Goal: Task Accomplishment & Management: Complete application form

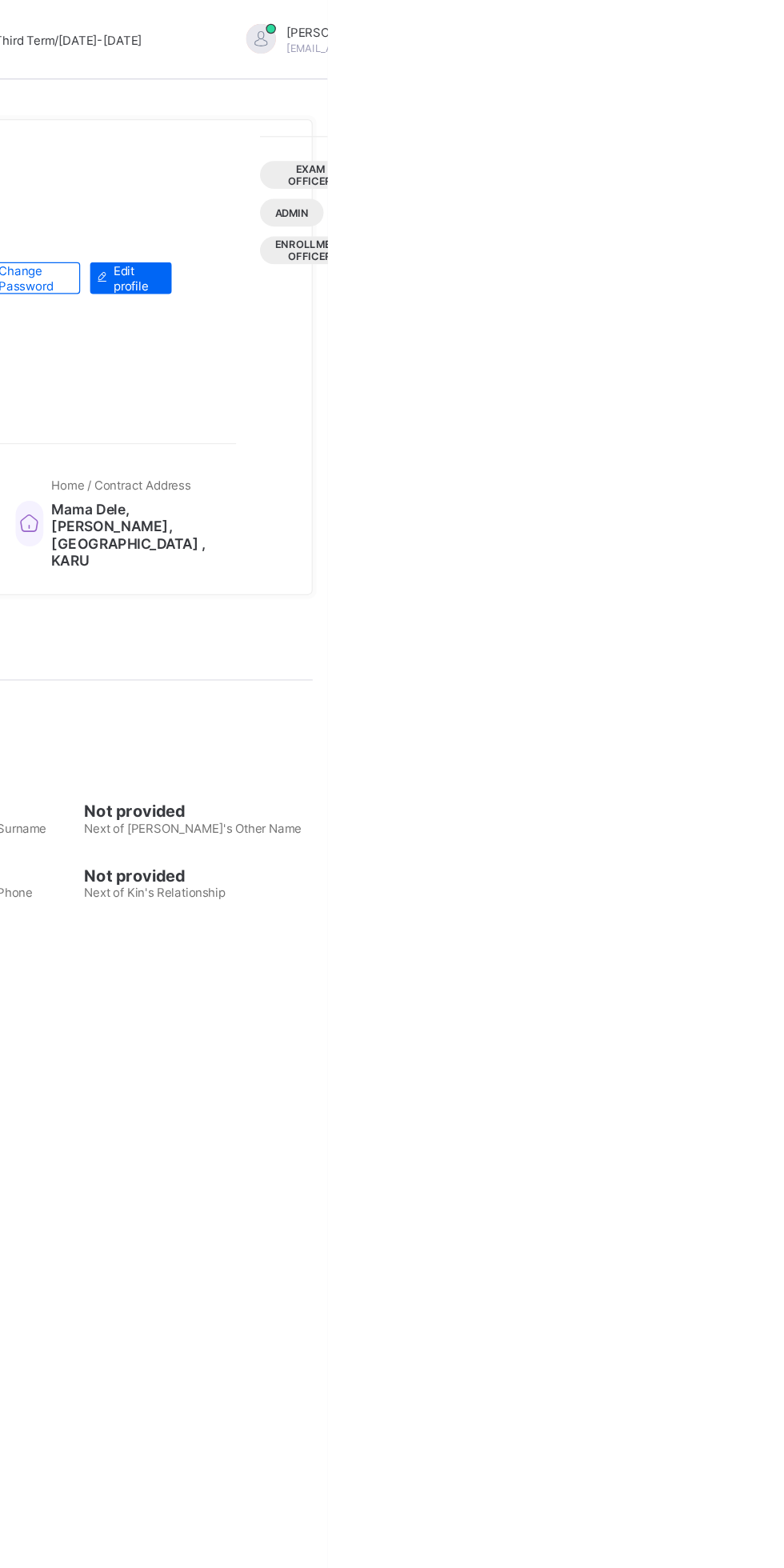
click at [734, 129] on span "Logout" at bounding box center [762, 121] width 55 height 17
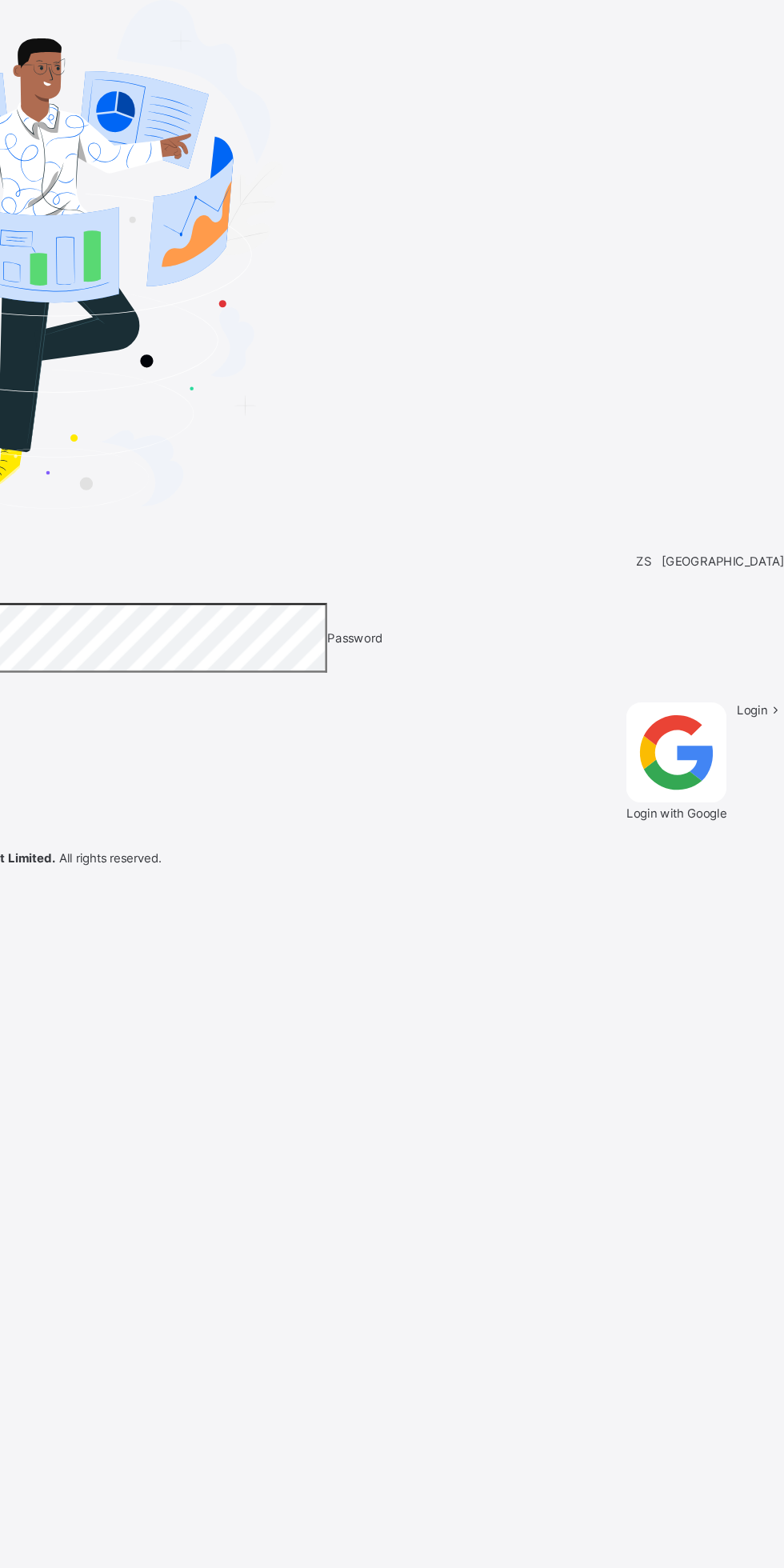
click at [113, 486] on input "email" at bounding box center [56, 477] width 113 height 16
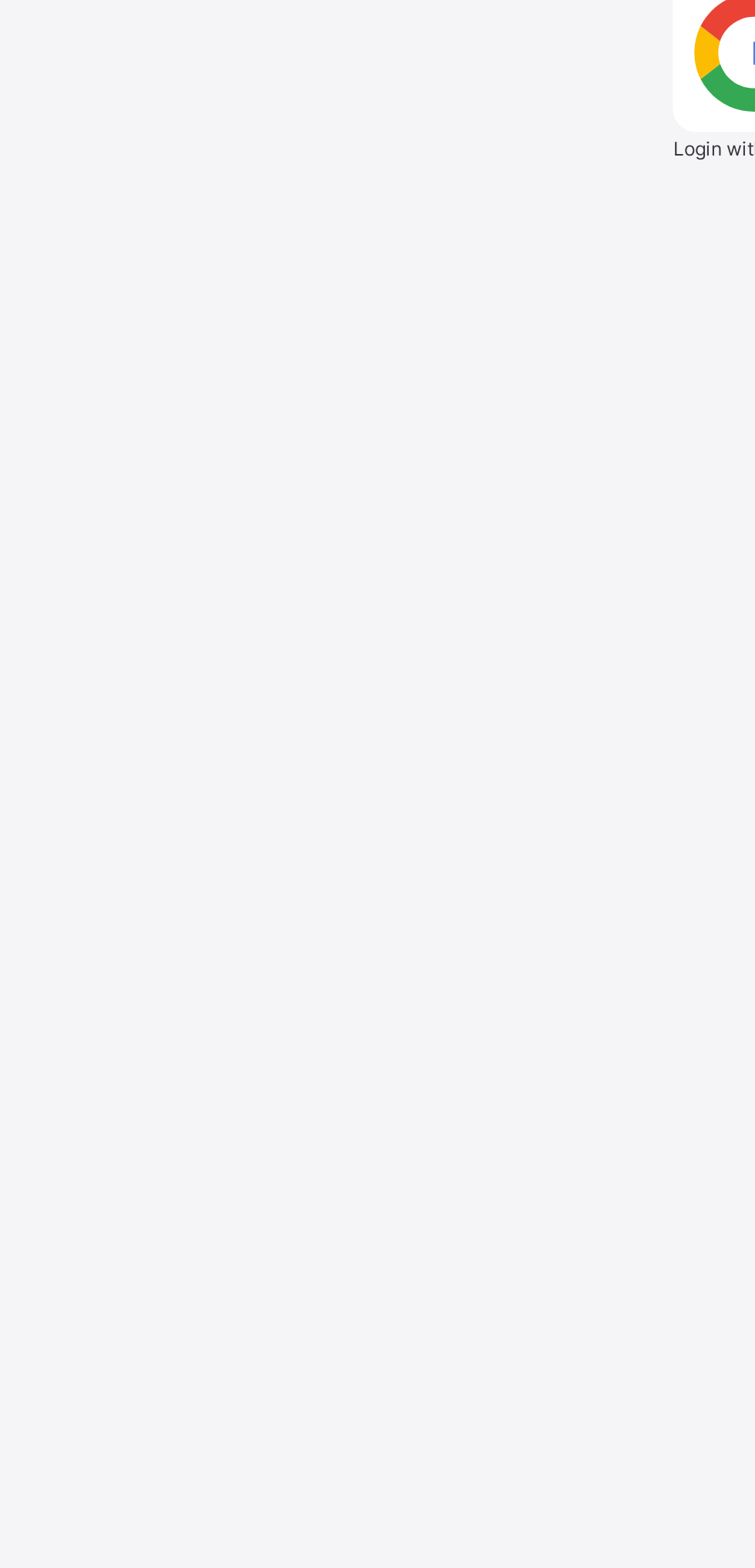
paste input "**********"
click at [109, 468] on input "**********" at bounding box center [54, 460] width 109 height 15
type input "**********"
click at [718, 556] on span "Login" at bounding box center [730, 550] width 23 height 12
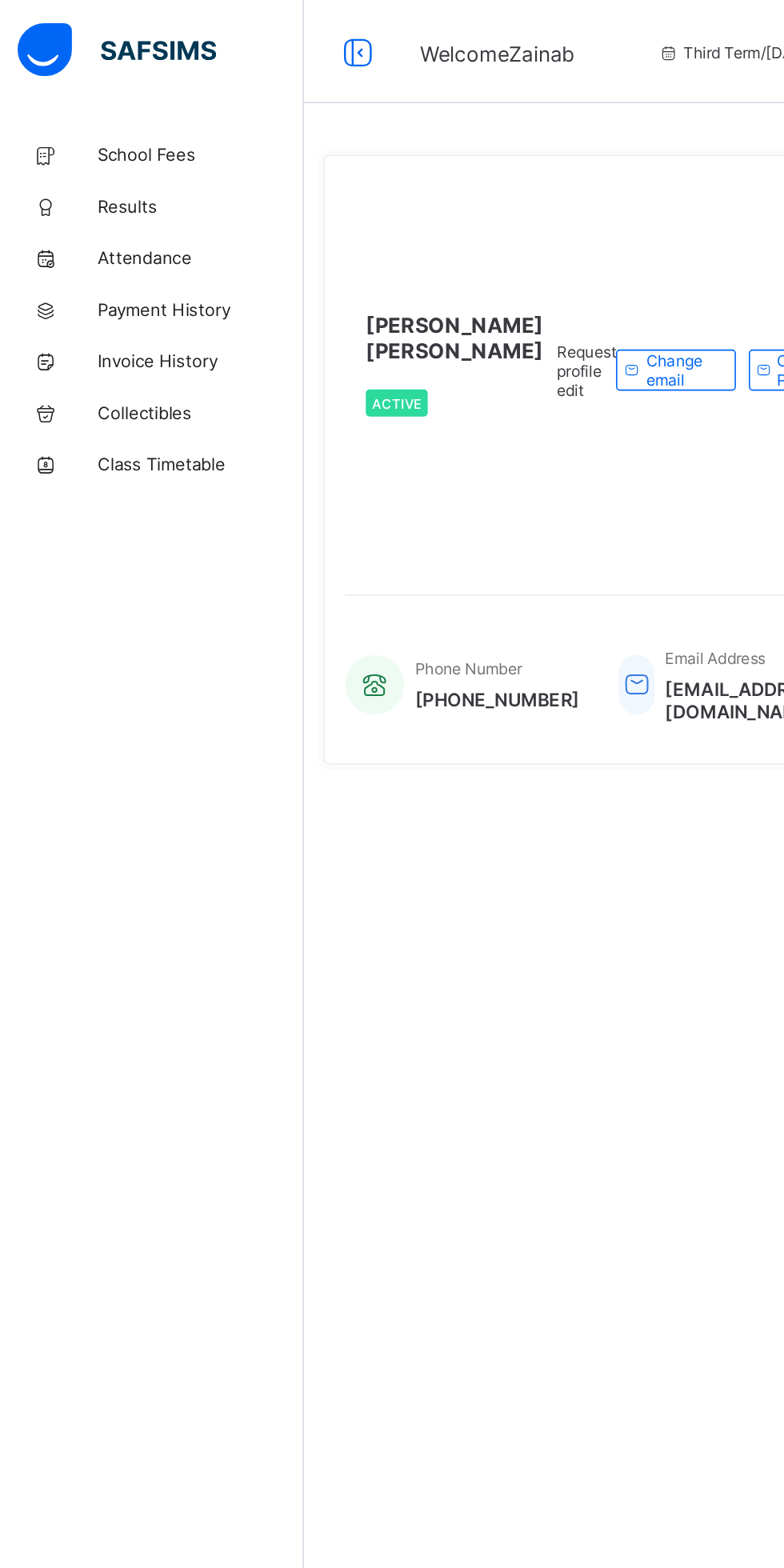
click at [86, 128] on span "Results" at bounding box center [127, 128] width 128 height 13
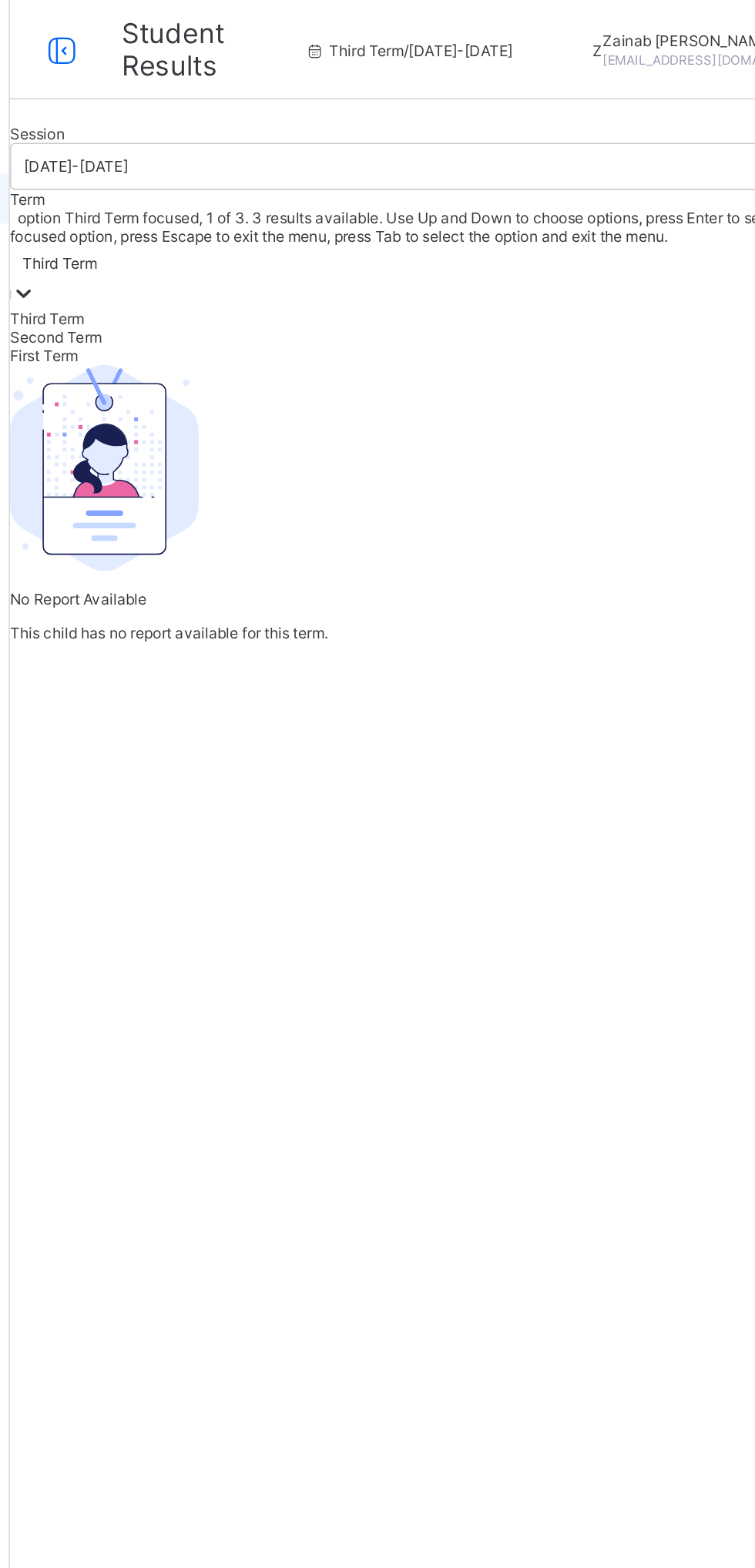
click at [432, 214] on div "Second Term" at bounding box center [469, 209] width 569 height 12
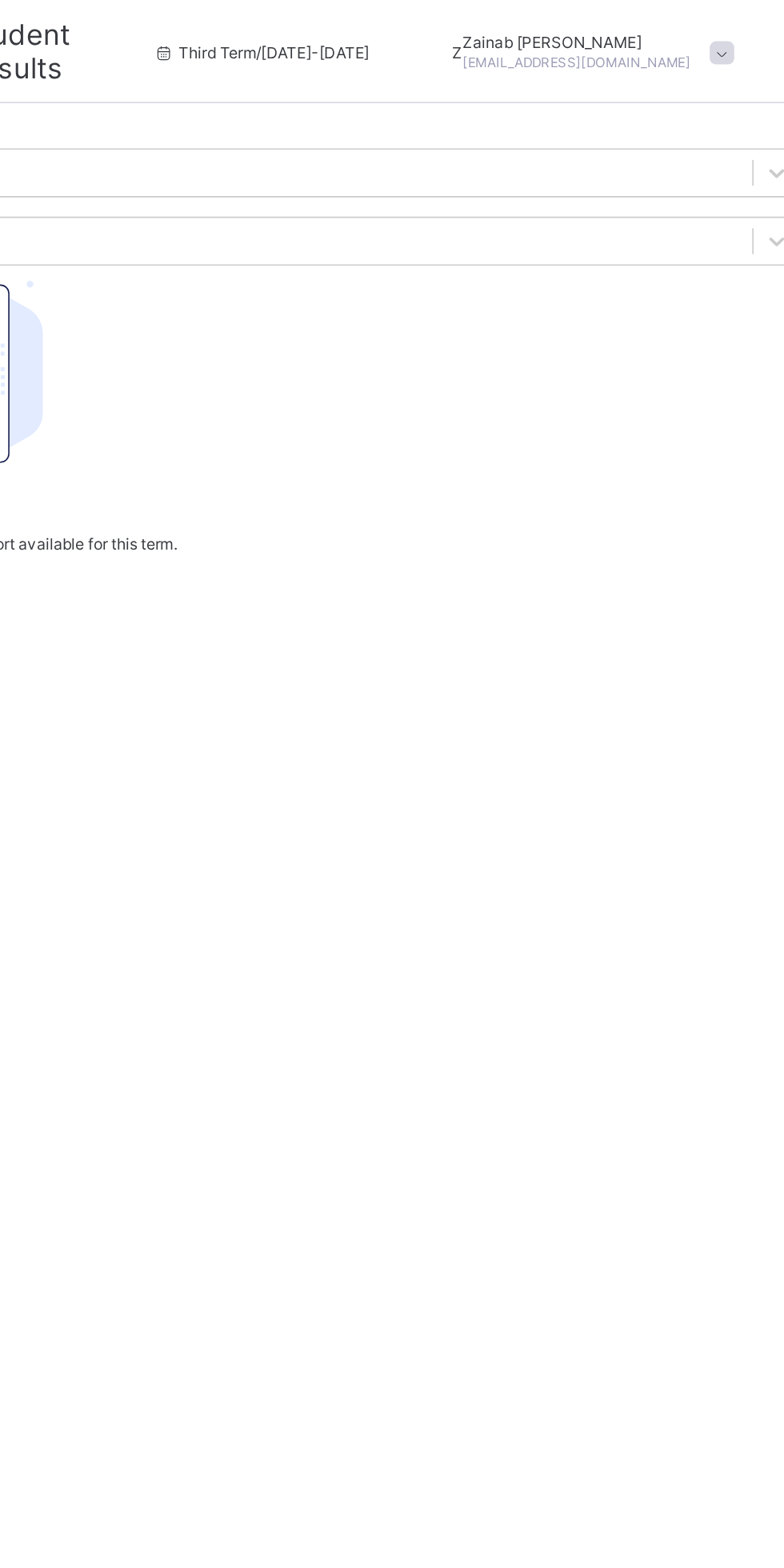
click at [583, 80] on div at bounding box center [487, 80] width 591 height 0
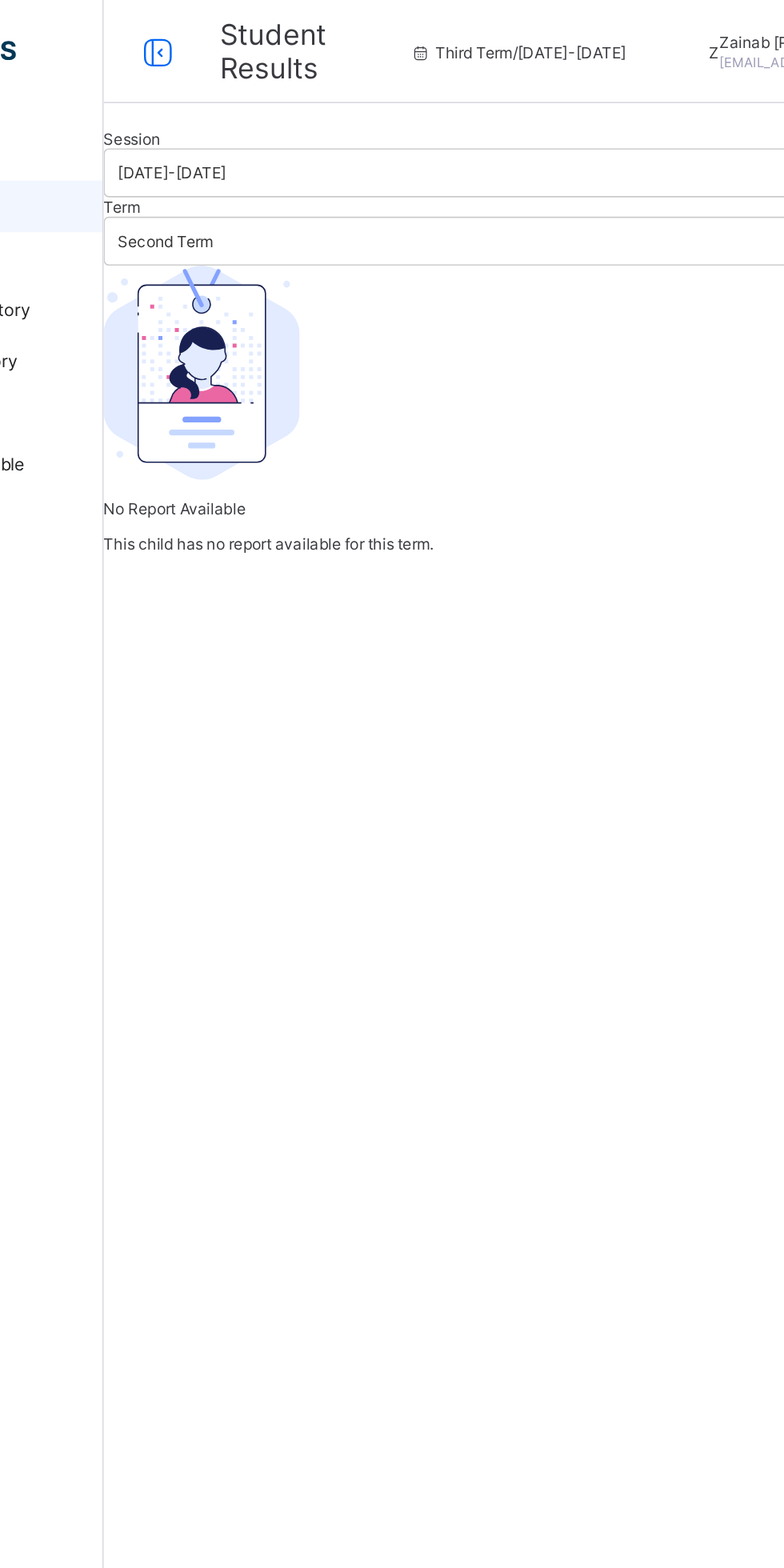
click at [305, 80] on div at bounding box center [487, 80] width 591 height 0
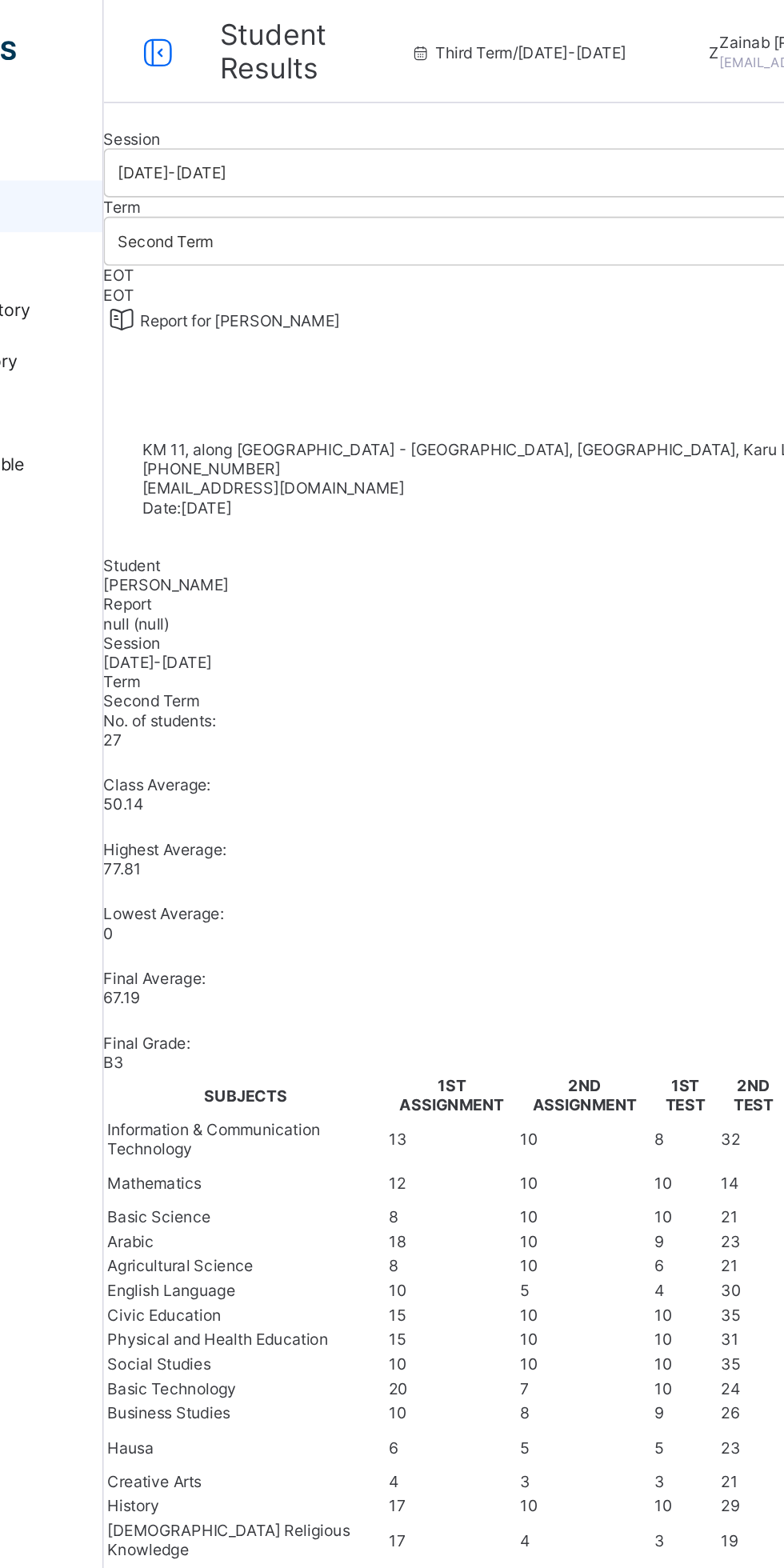
click at [283, 80] on div at bounding box center [487, 80] width 591 height 0
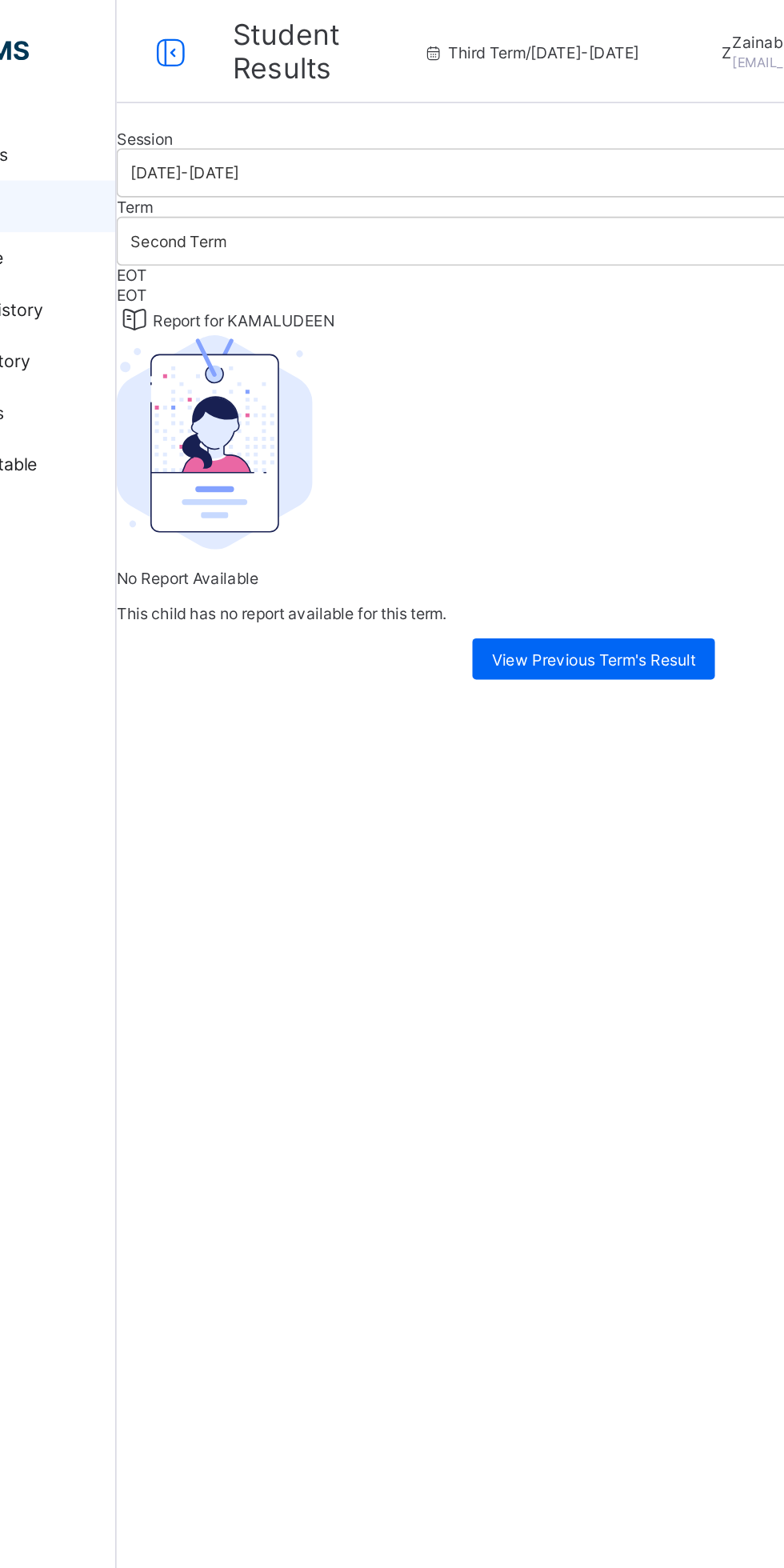
click at [529, 80] on div at bounding box center [487, 80] width 591 height 0
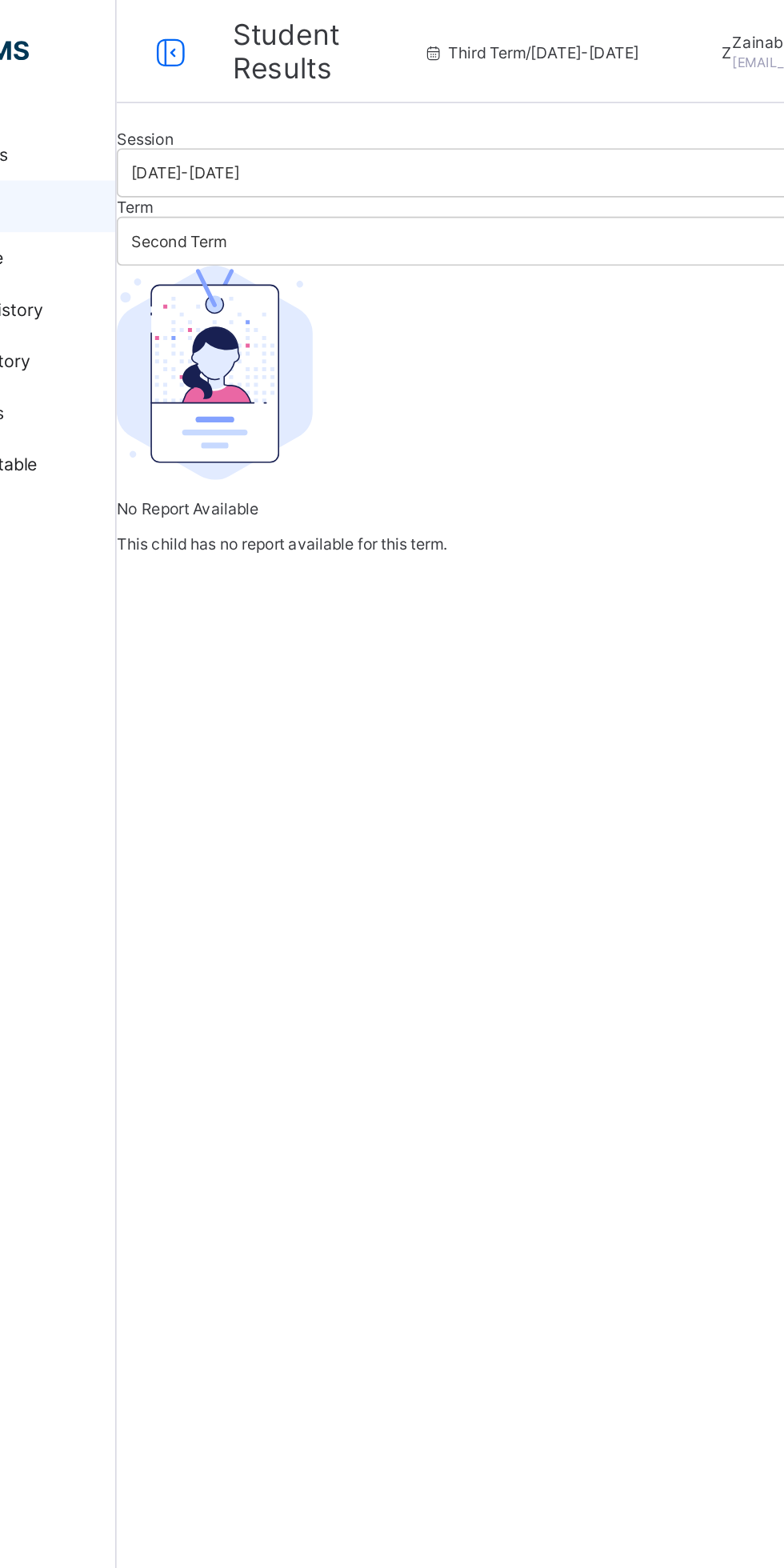
click at [297, 80] on div at bounding box center [487, 80] width 591 height 0
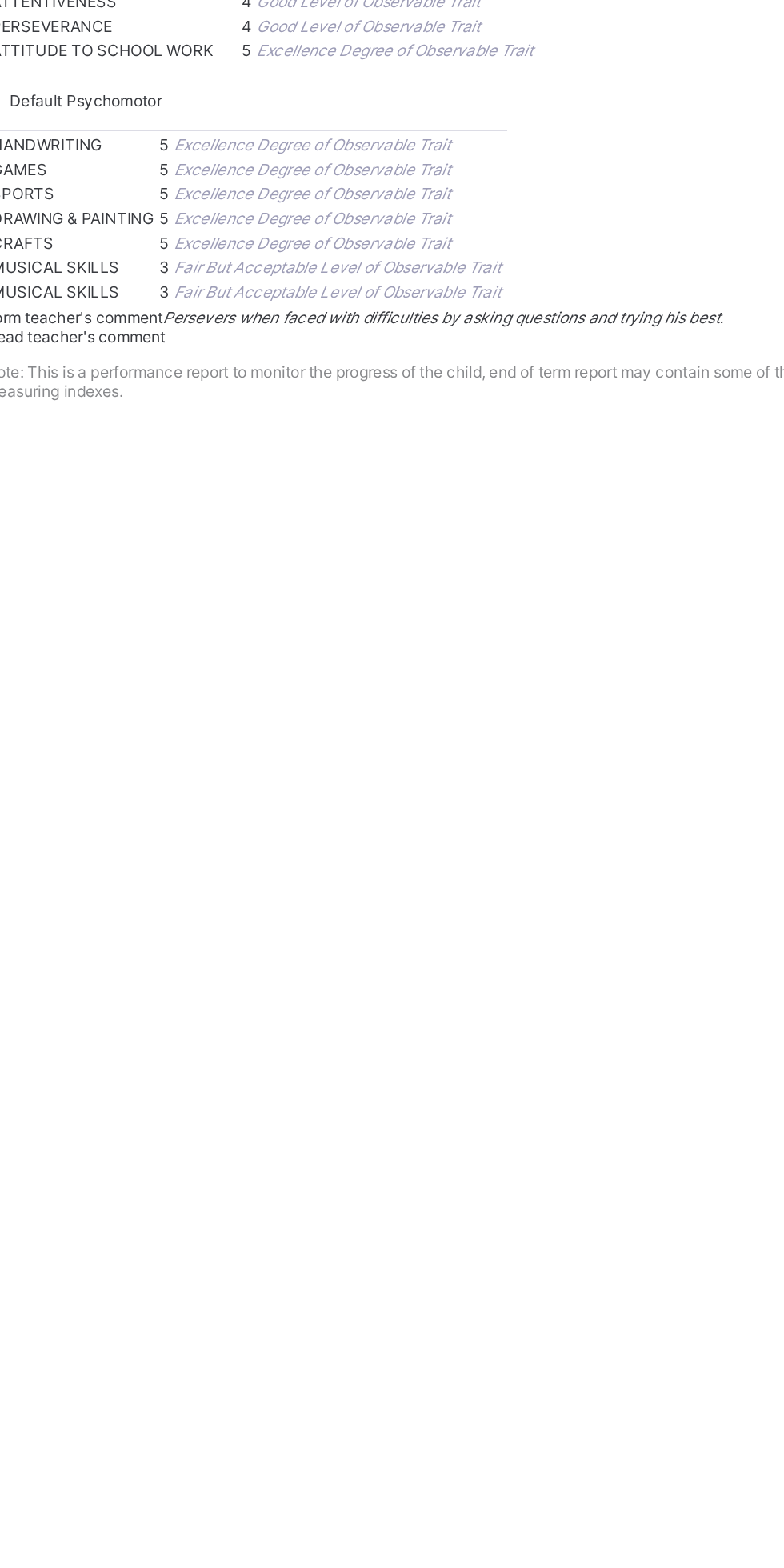
scroll to position [551, 0]
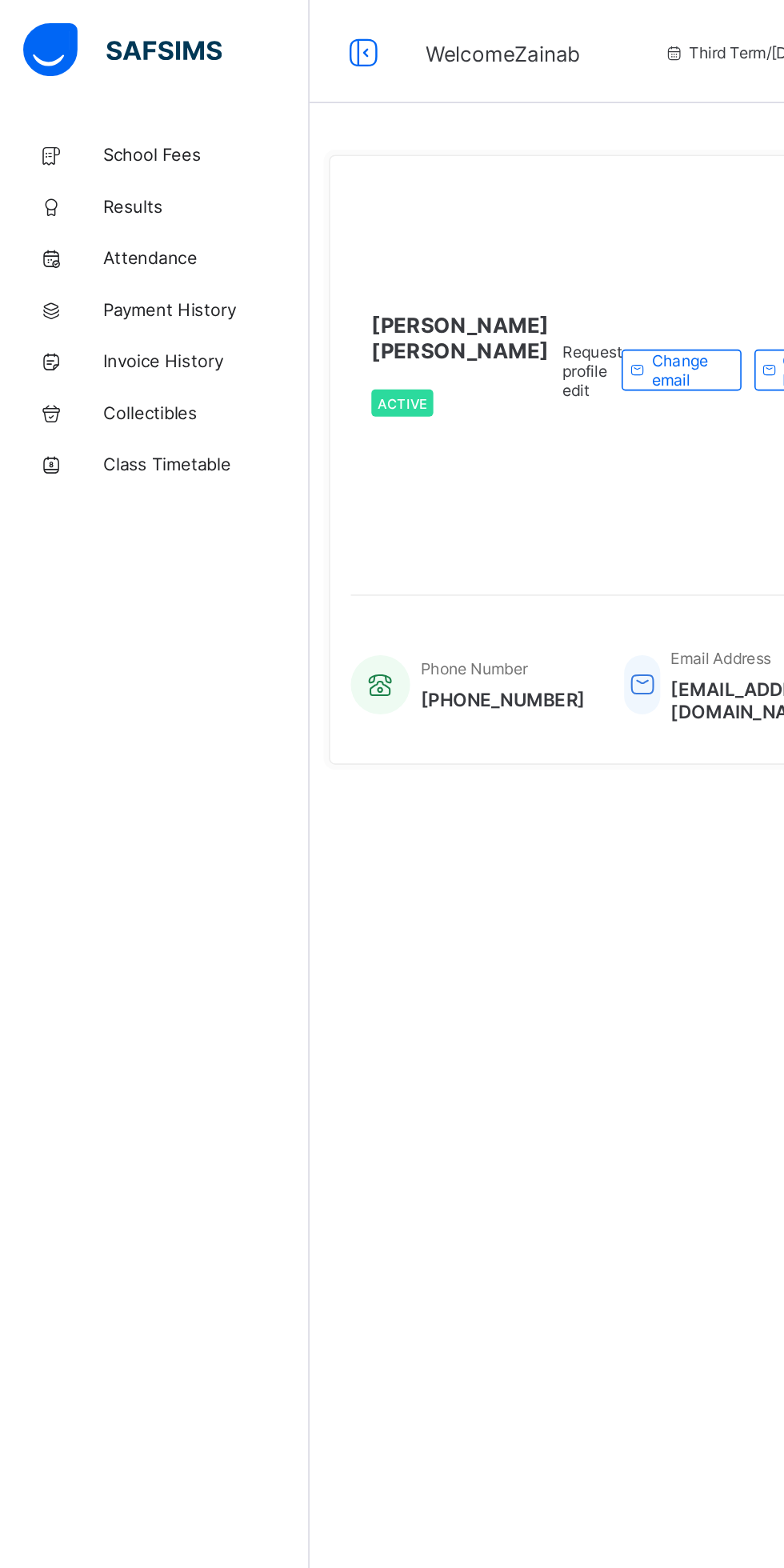
click at [89, 124] on span "Results" at bounding box center [127, 128] width 128 height 13
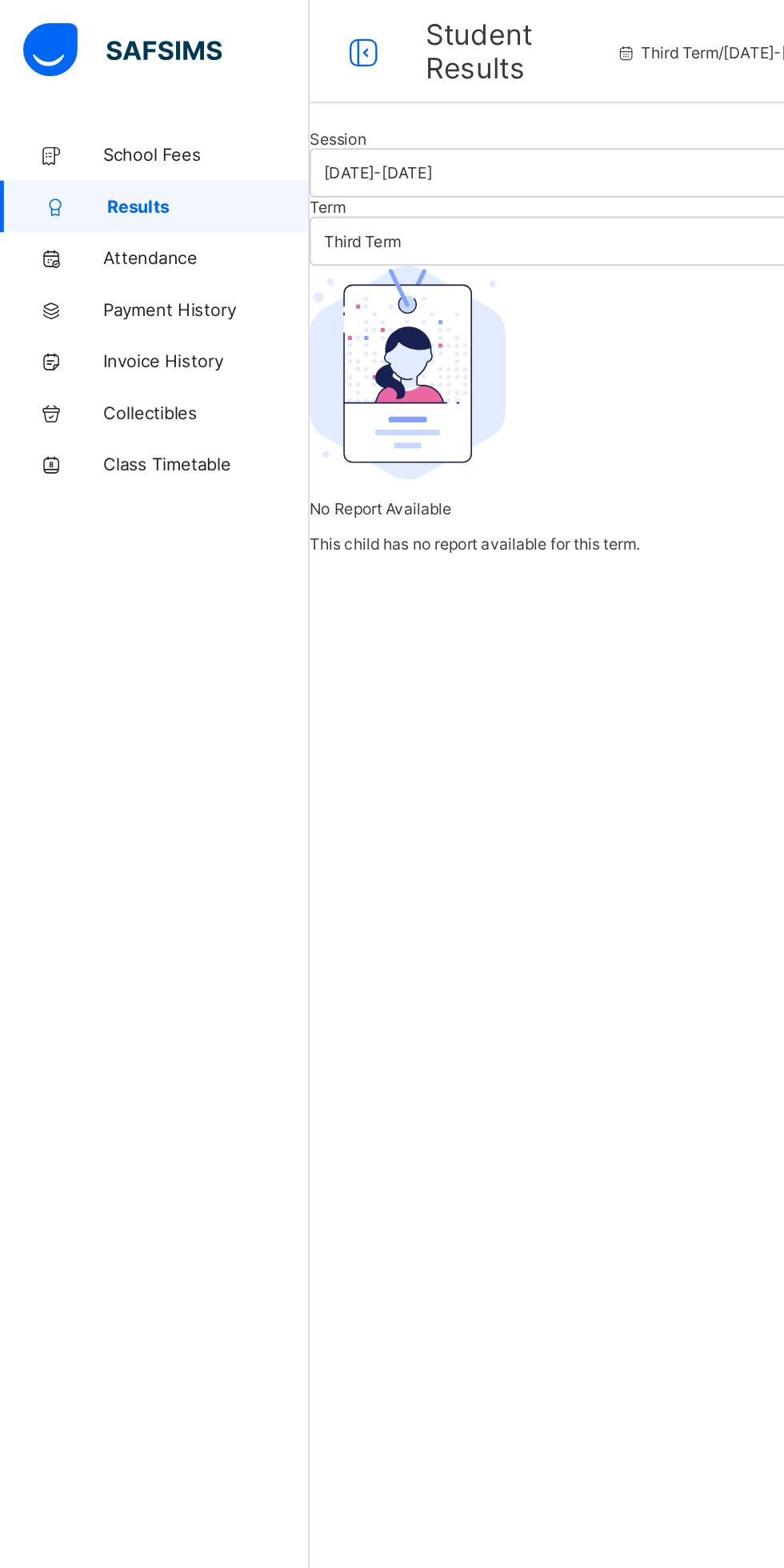
click at [355, 80] on div at bounding box center [487, 80] width 591 height 0
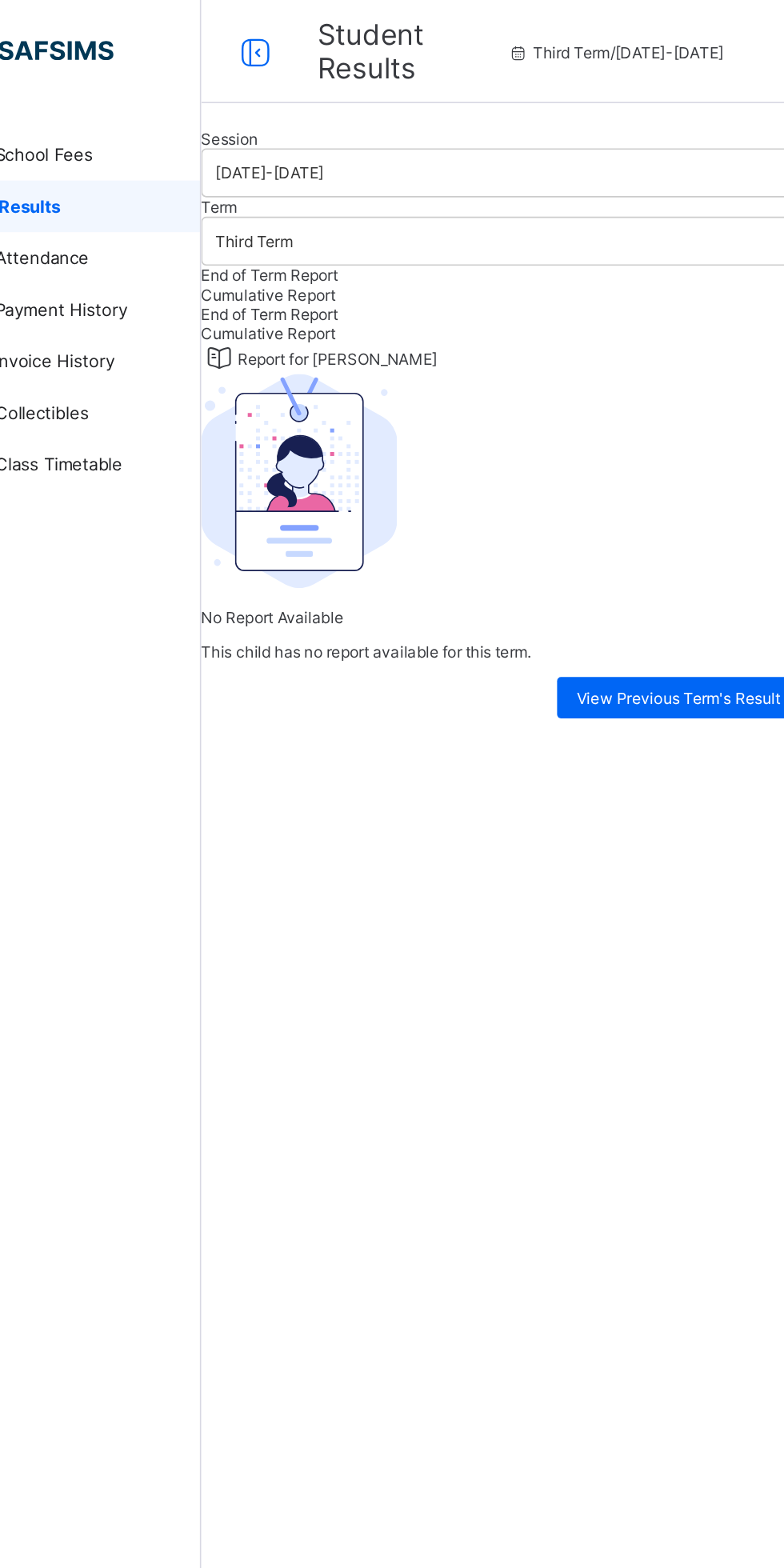
click at [369, 80] on div at bounding box center [487, 80] width 591 height 0
click at [374, 80] on div at bounding box center [487, 80] width 591 height 0
click at [373, 80] on div at bounding box center [487, 80] width 591 height 0
click at [515, 80] on div at bounding box center [487, 80] width 591 height 0
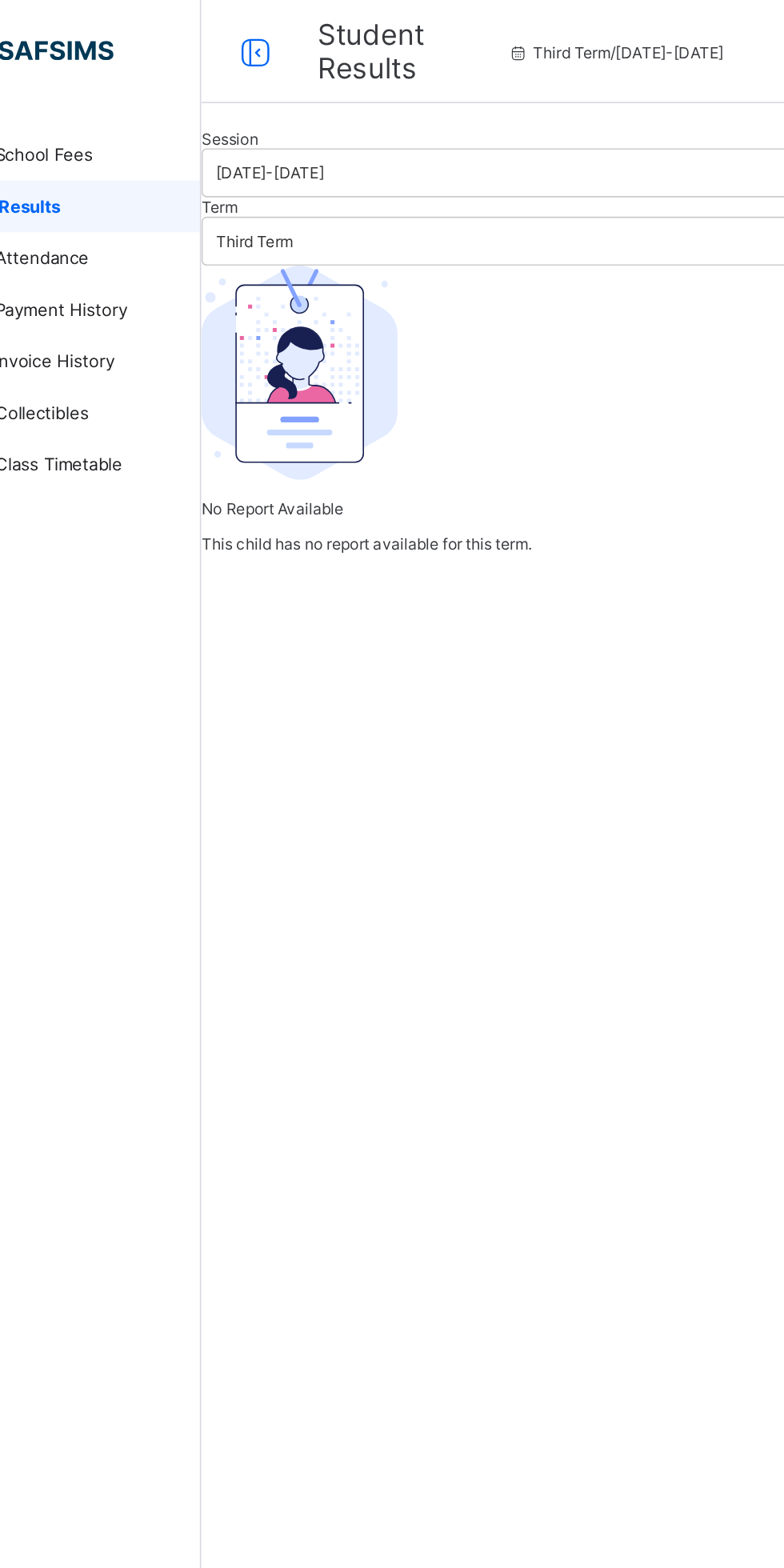
click at [364, 80] on div at bounding box center [487, 80] width 591 height 0
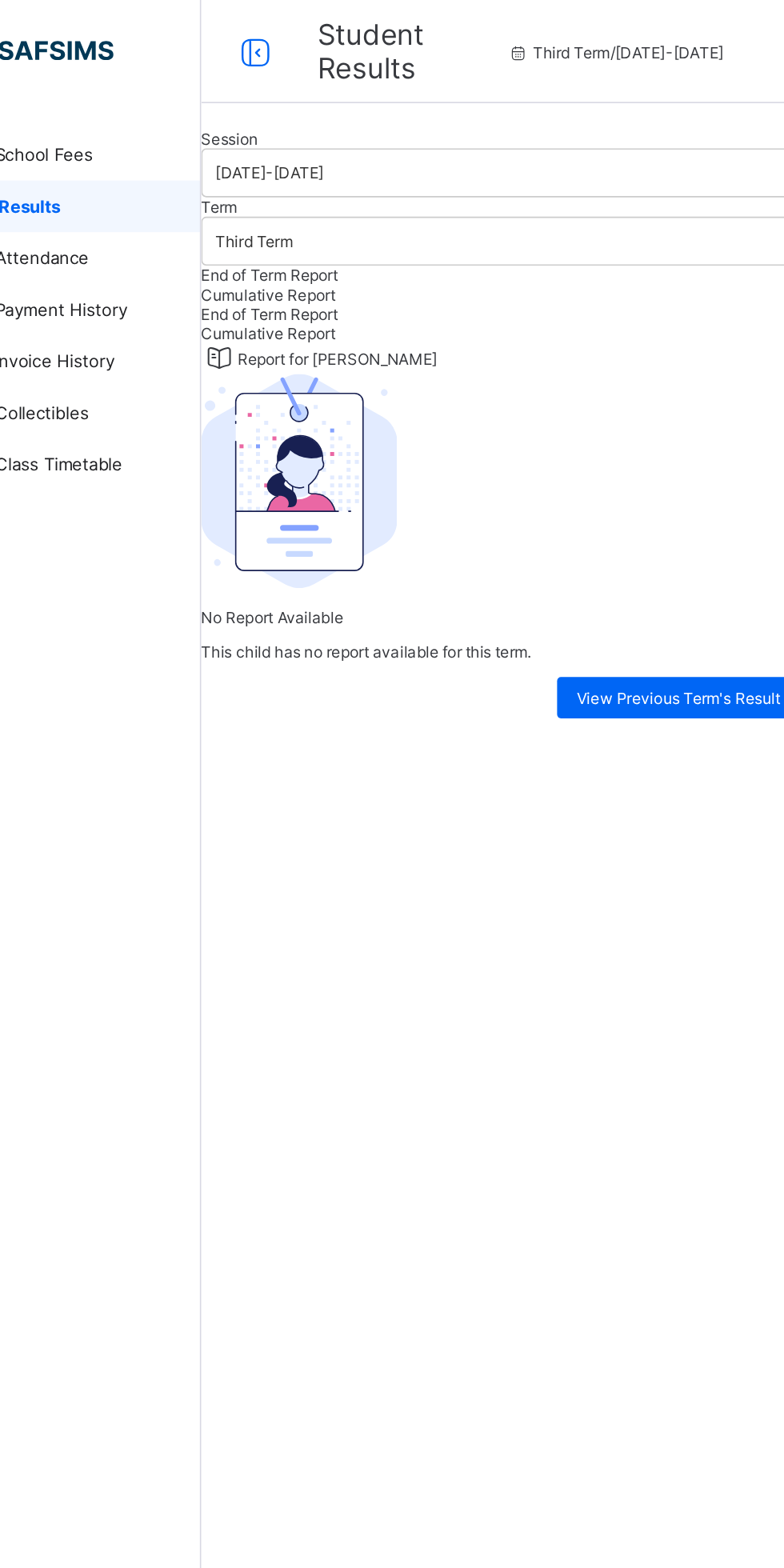
click at [373, 80] on div at bounding box center [487, 80] width 591 height 0
click at [389, 80] on div at bounding box center [487, 80] width 591 height 0
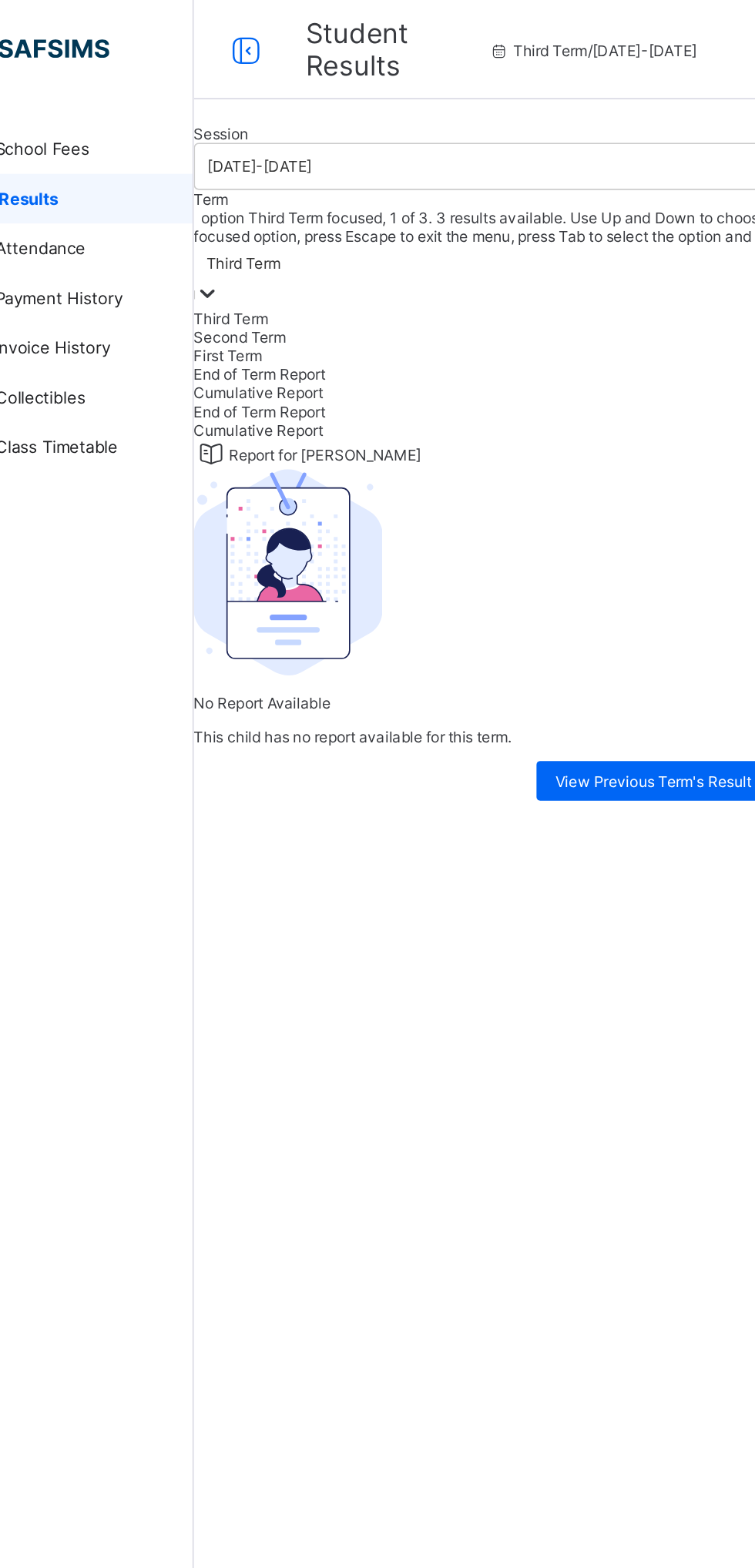
click at [452, 214] on div "Second Term" at bounding box center [469, 209] width 569 height 12
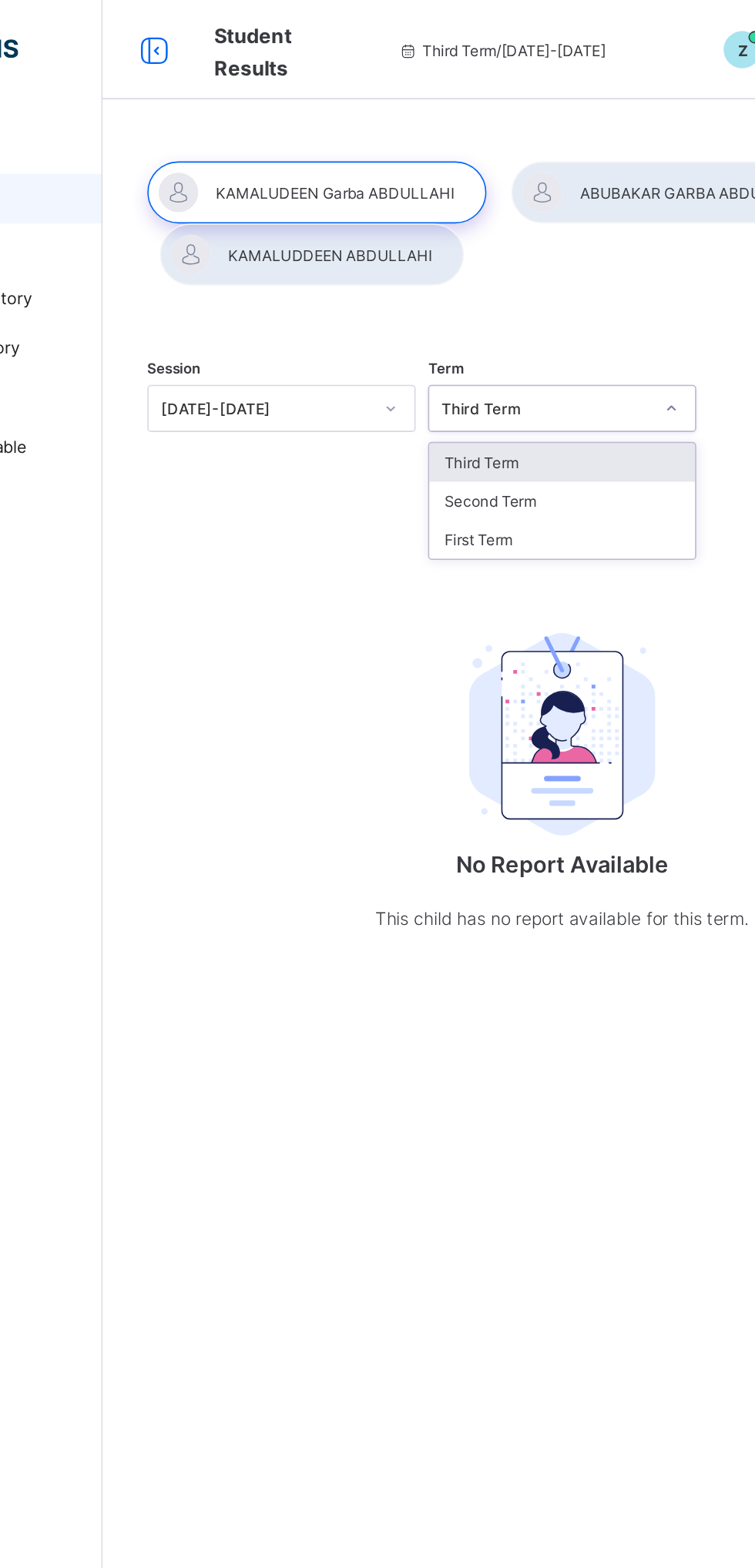
click at [453, 331] on div "First Term" at bounding box center [469, 334] width 165 height 23
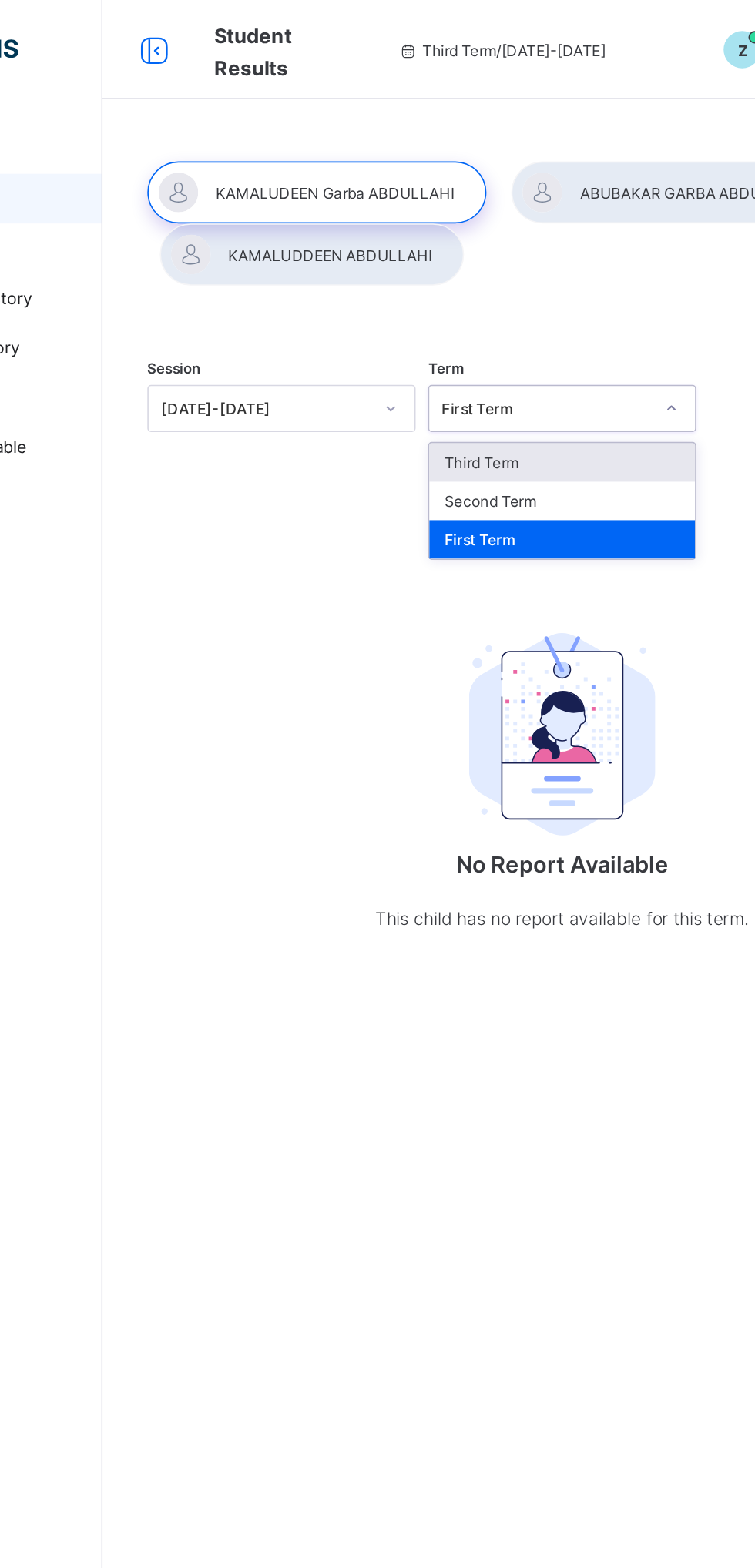
click at [466, 315] on div "Second Term" at bounding box center [469, 311] width 165 height 23
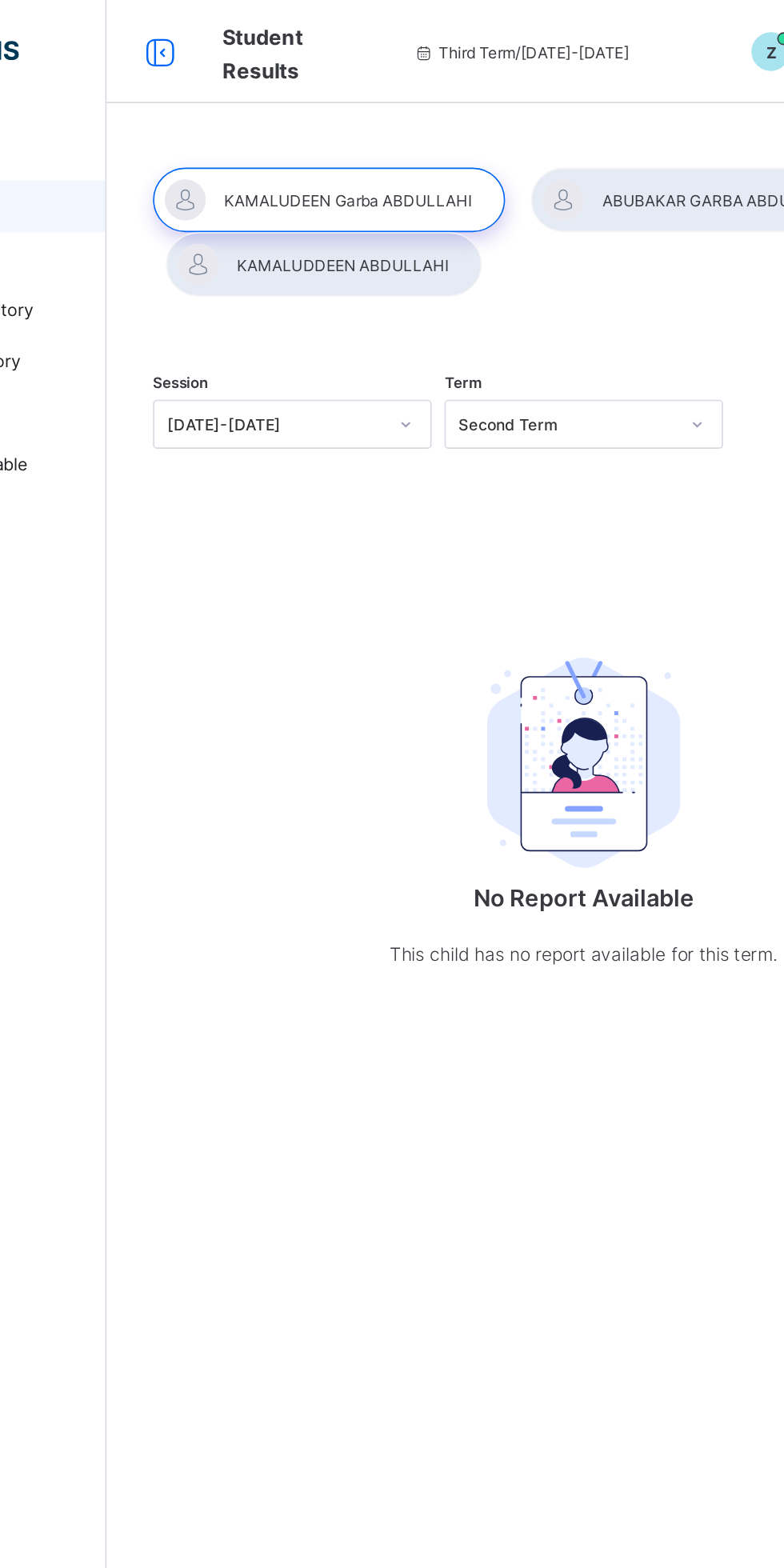
click at [392, 119] on div at bounding box center [329, 124] width 218 height 40
click at [394, 183] on div at bounding box center [326, 164] width 196 height 40
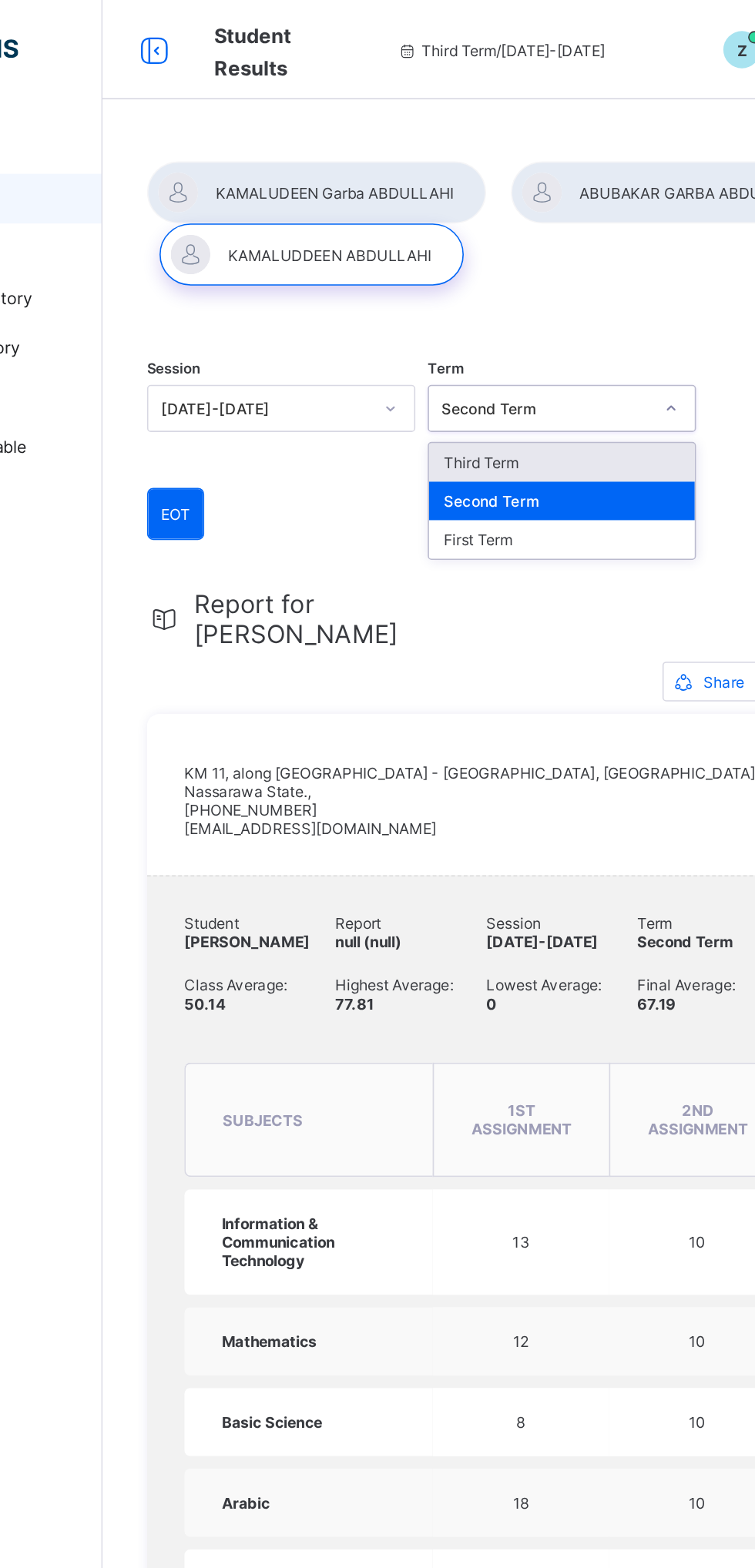
click at [479, 286] on div "Third Term" at bounding box center [469, 287] width 165 height 23
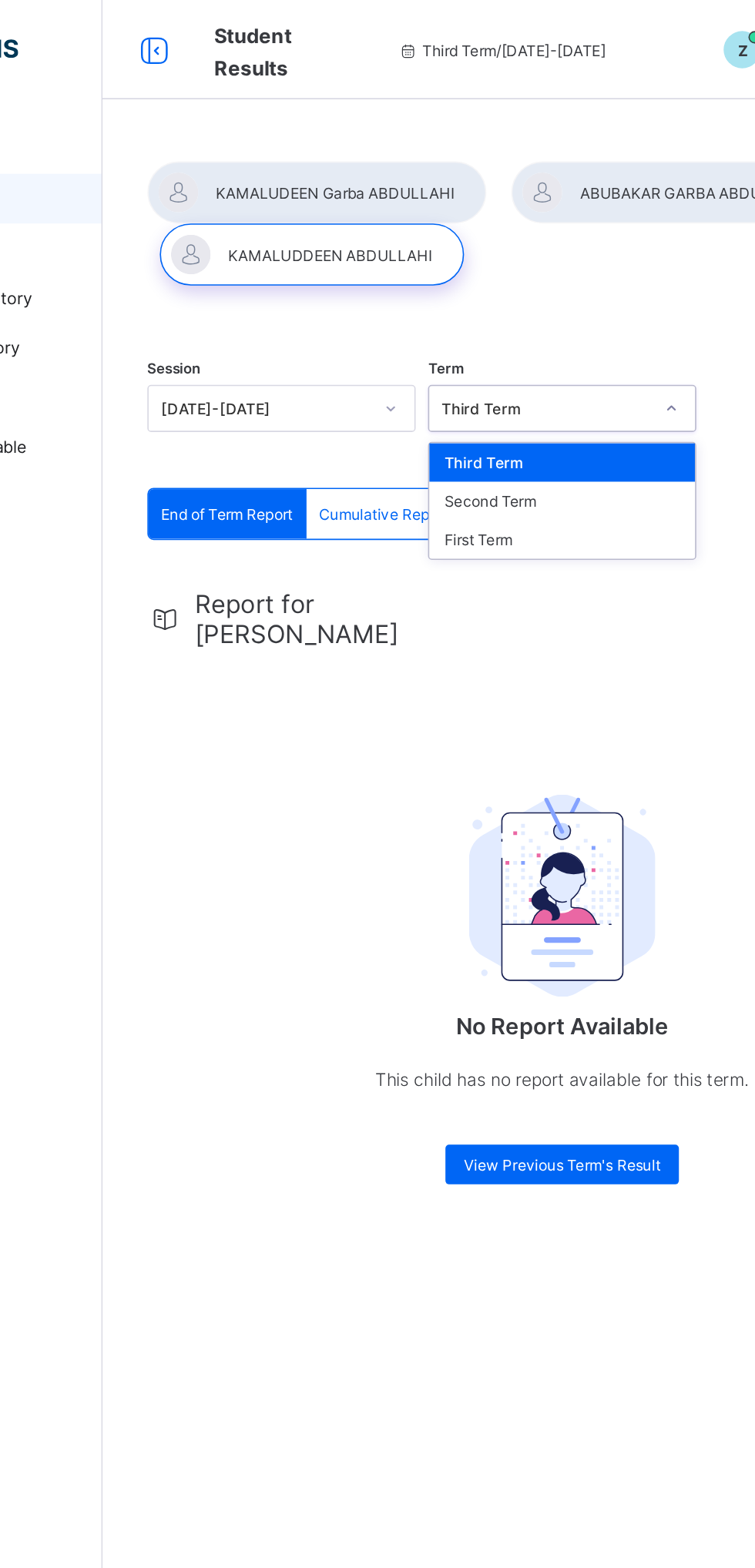
click at [476, 305] on div "Second Term" at bounding box center [469, 311] width 165 height 23
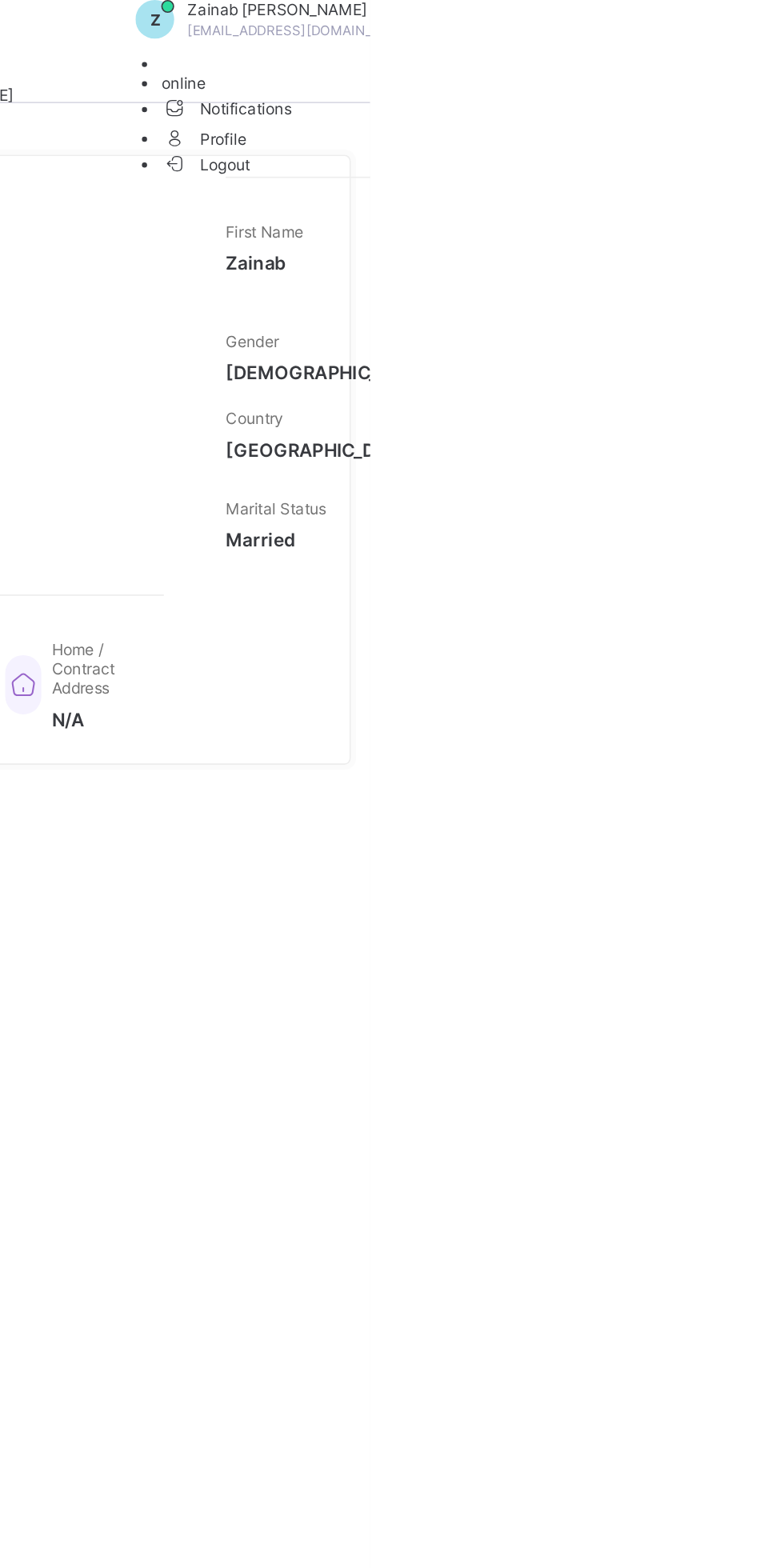
click at [709, 110] on span "Logout" at bounding box center [681, 102] width 55 height 17
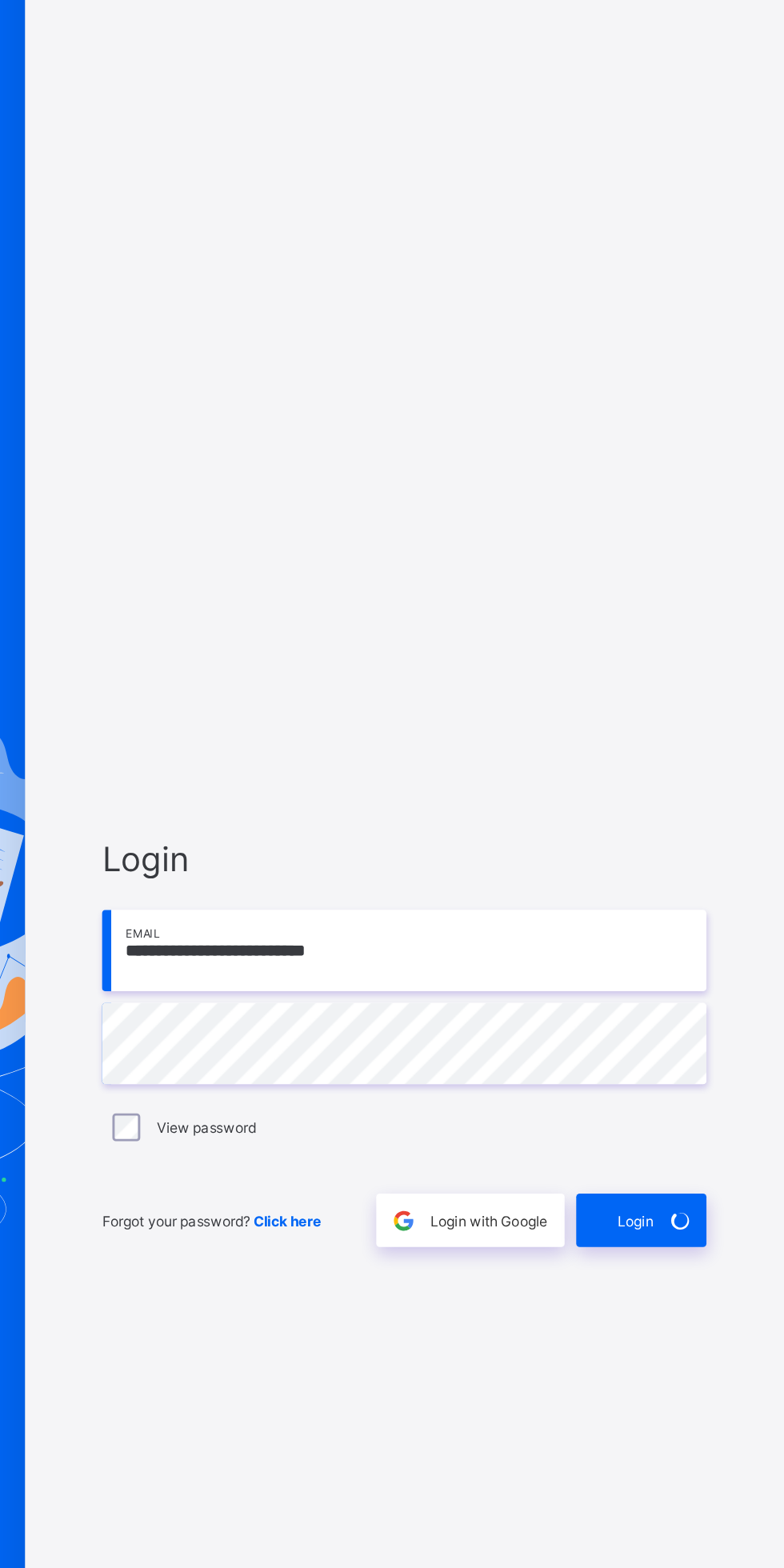
click at [689, 939] on div "Login" at bounding box center [686, 919] width 90 height 37
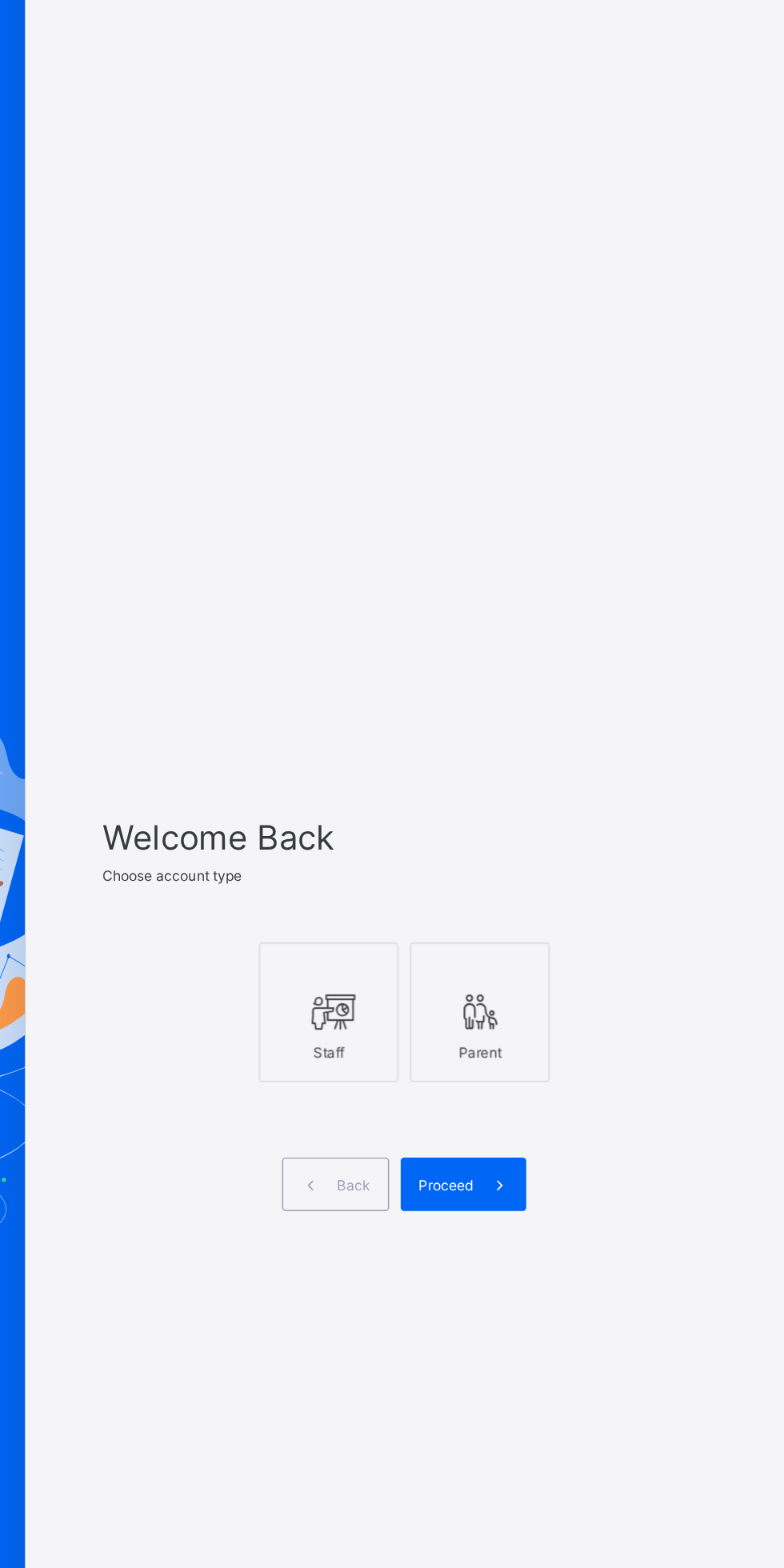
click at [461, 790] on icon at bounding box center [471, 776] width 34 height 29
click at [573, 914] on span at bounding box center [588, 895] width 36 height 37
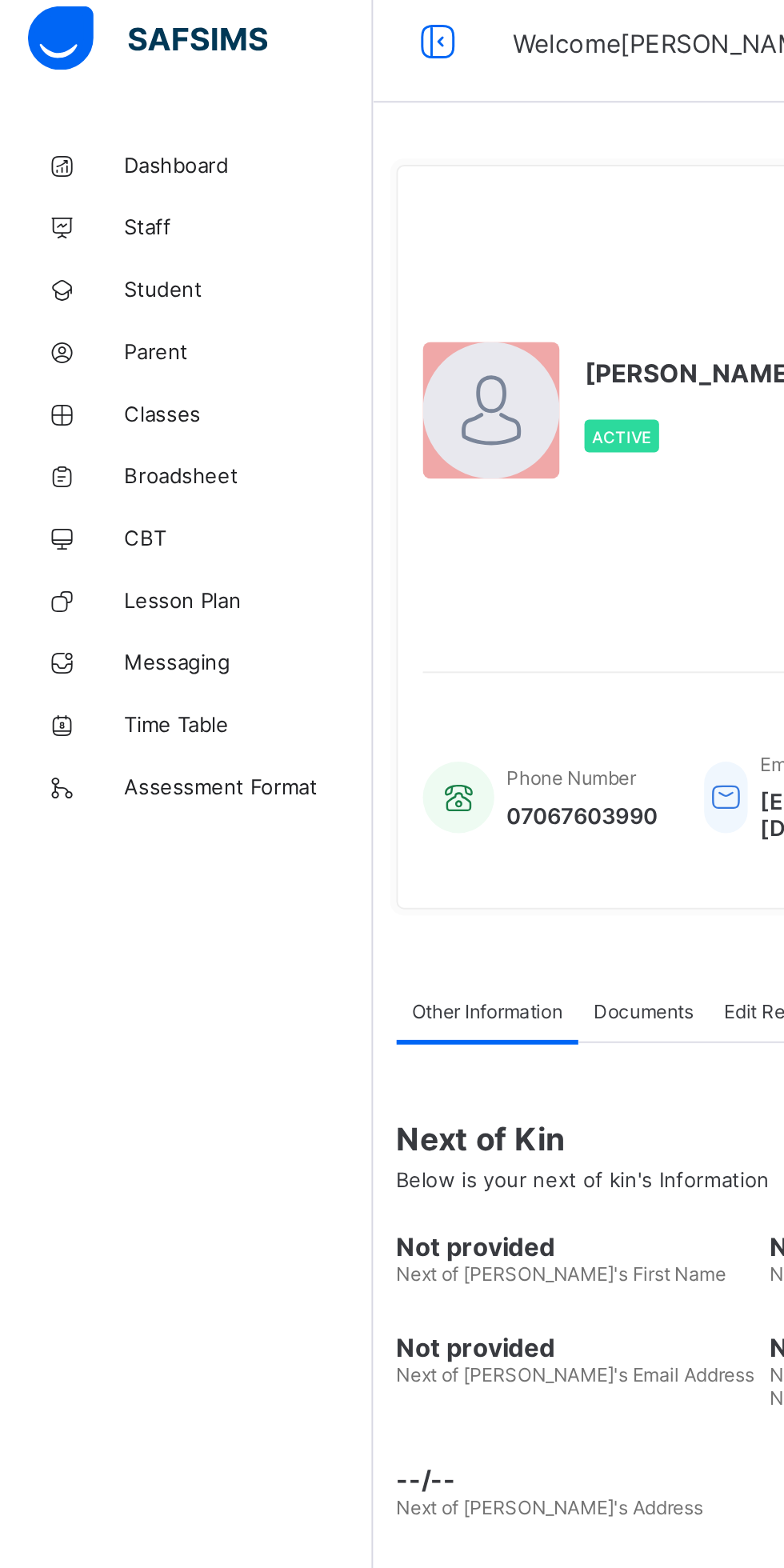
click at [71, 188] on span "Parent" at bounding box center [127, 192] width 128 height 13
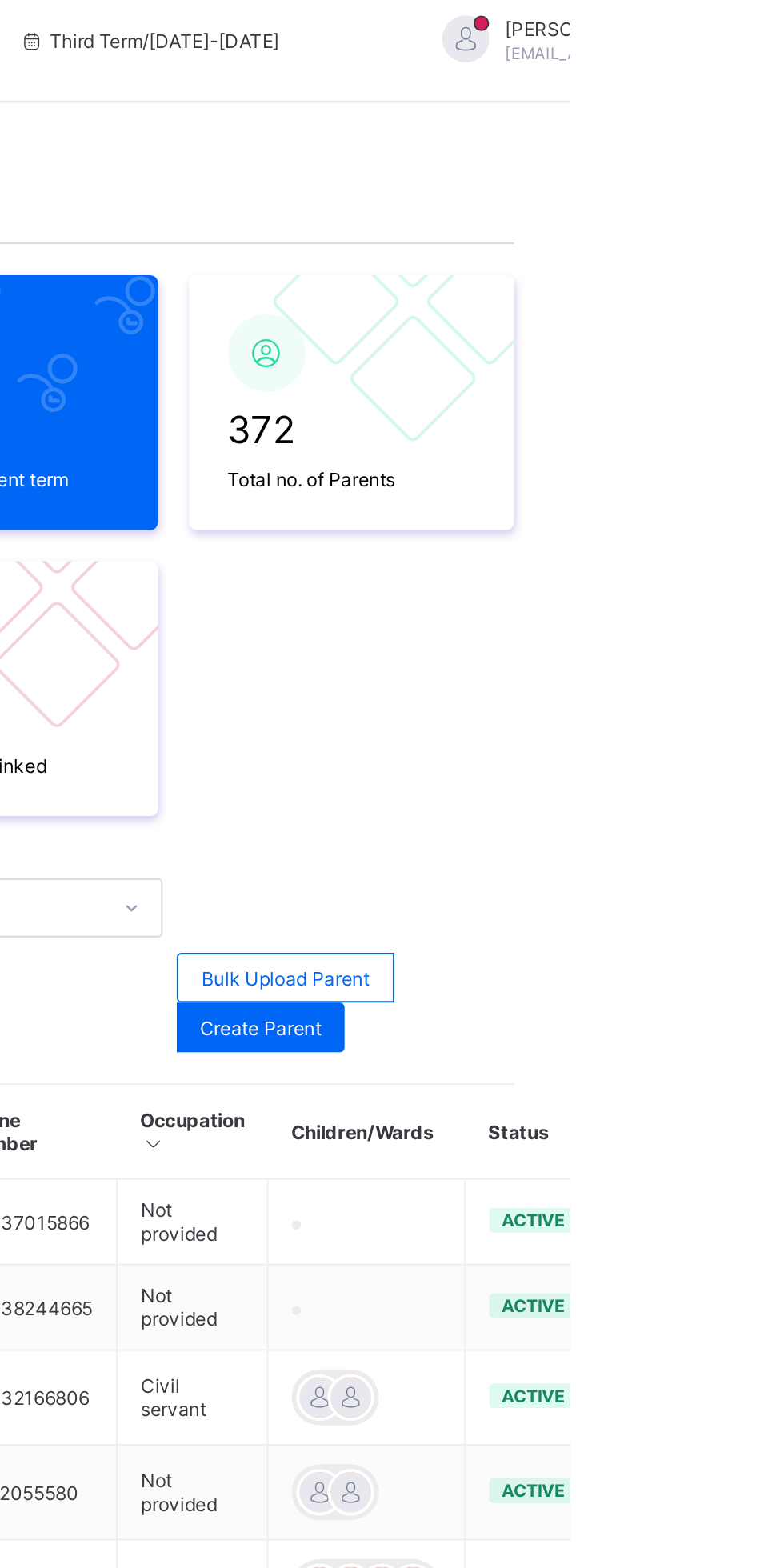
click at [625, 545] on span "Create Parent" at bounding box center [624, 540] width 63 height 12
select select "**"
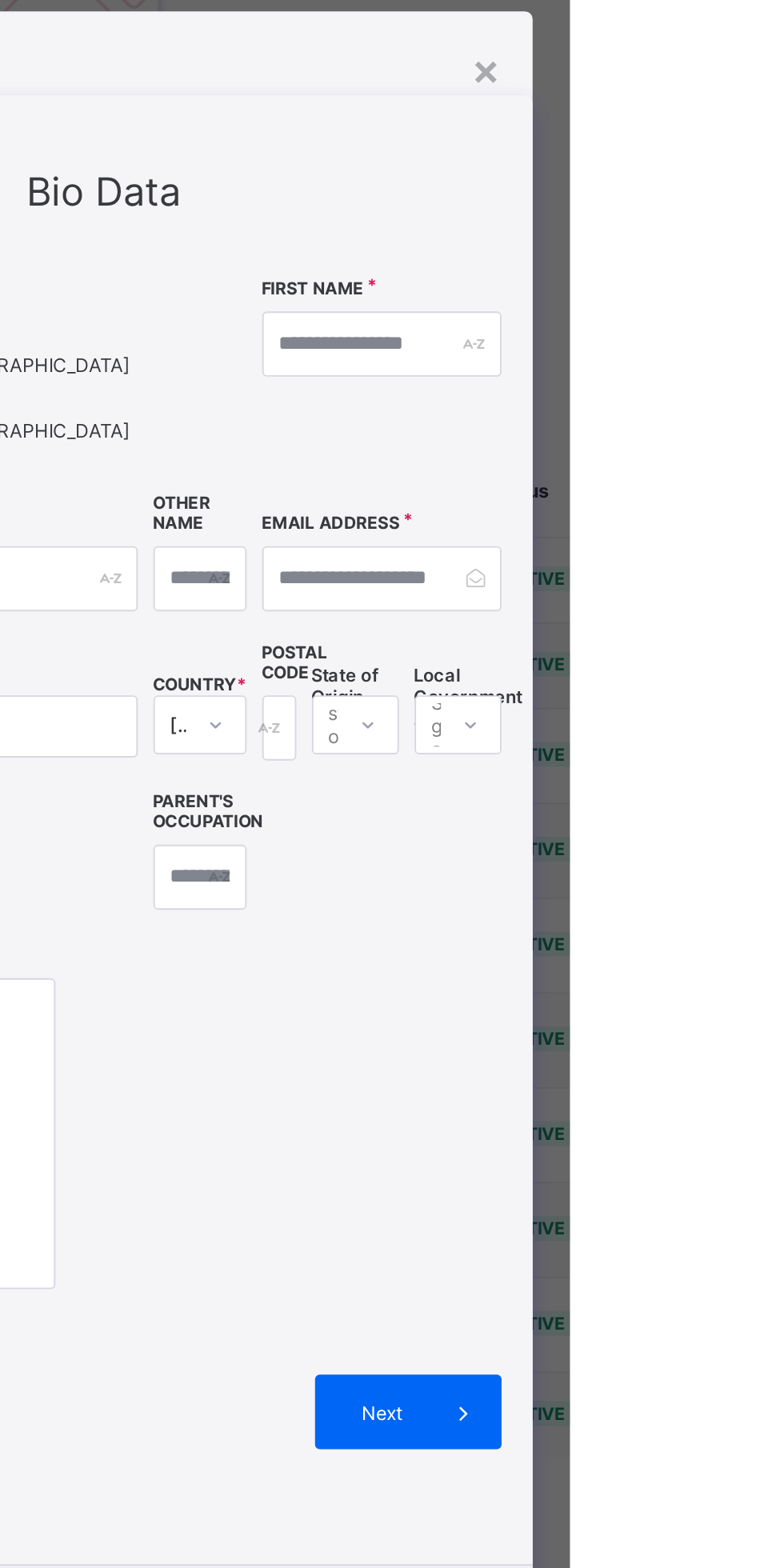
click at [558, 569] on label "[DEMOGRAPHIC_DATA]" at bounding box center [503, 563] width 108 height 12
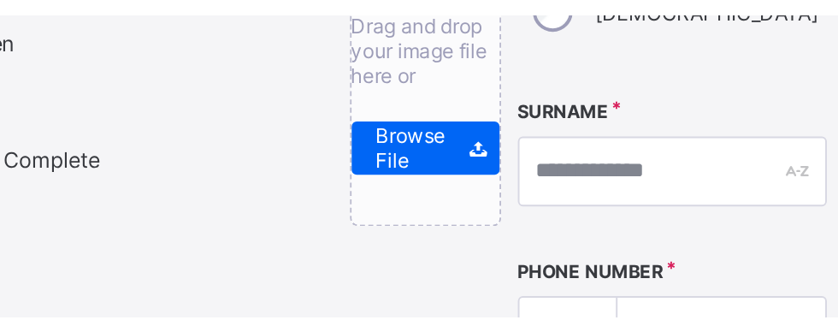
scroll to position [186, 0]
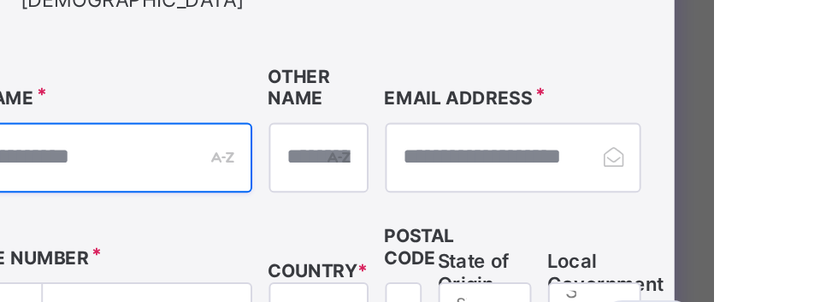
click at [600, 162] on input "text" at bounding box center [520, 168] width 159 height 36
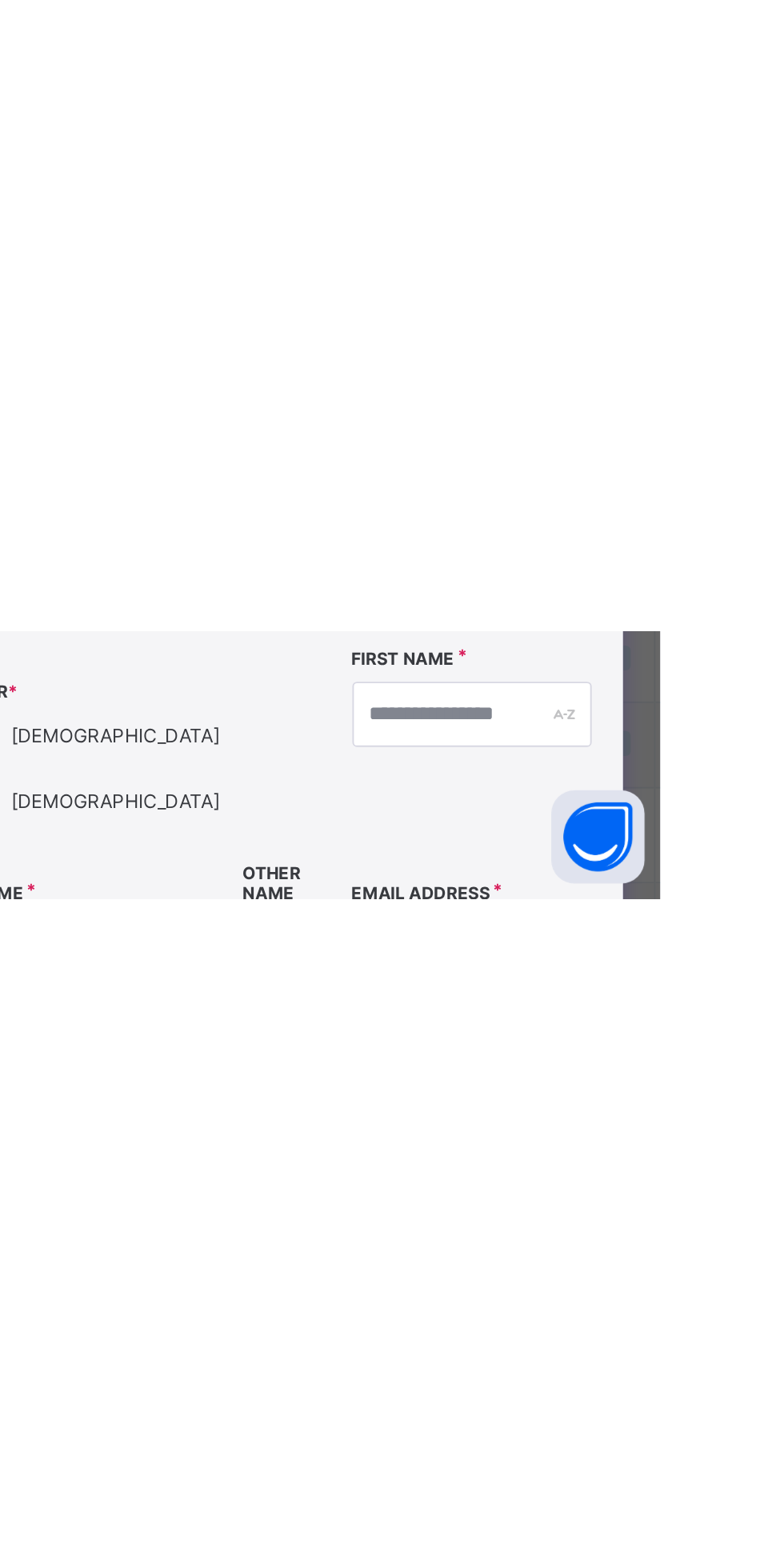
scroll to position [0, 0]
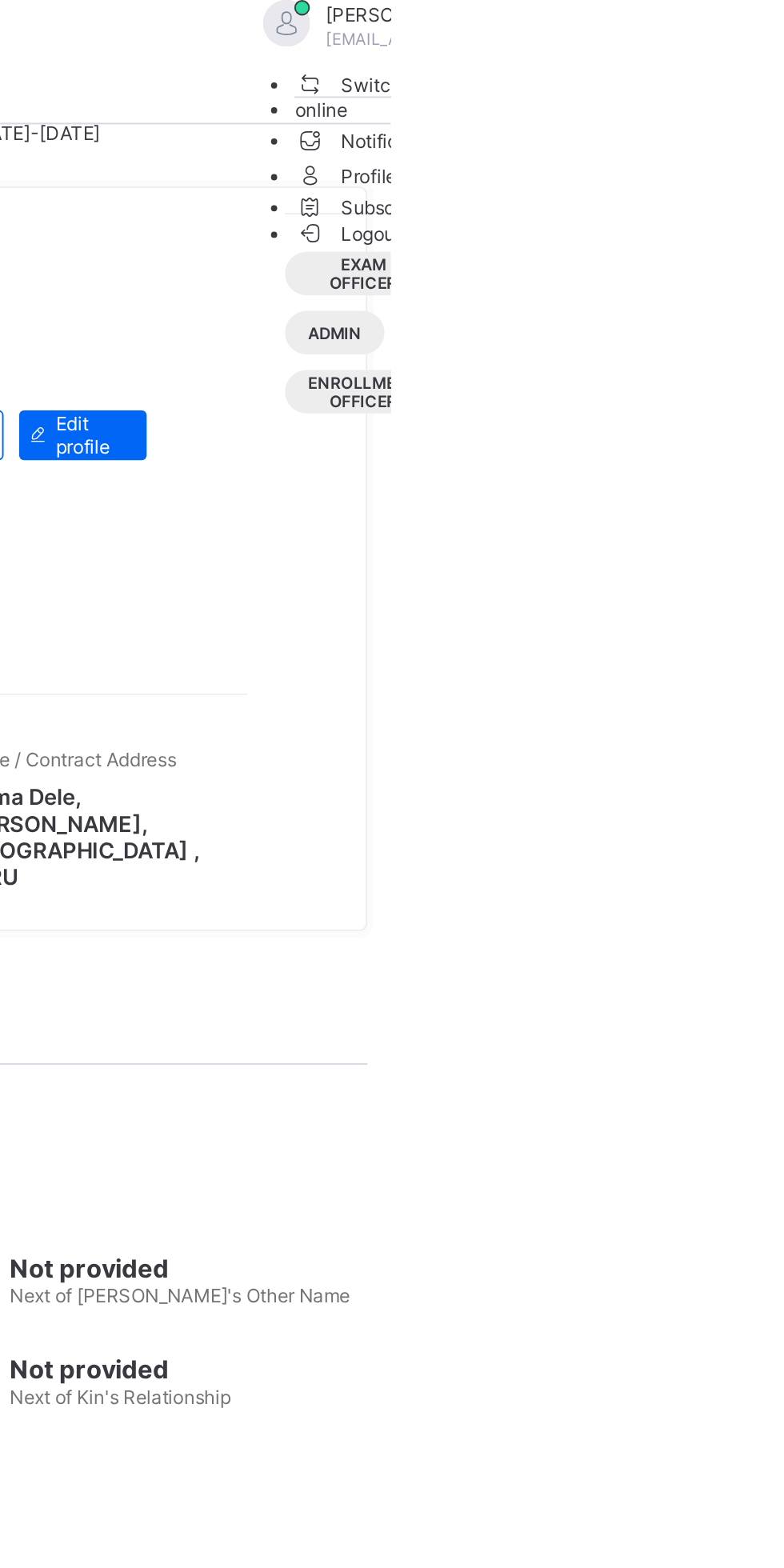
click at [734, 129] on span "Logout" at bounding box center [762, 121] width 55 height 17
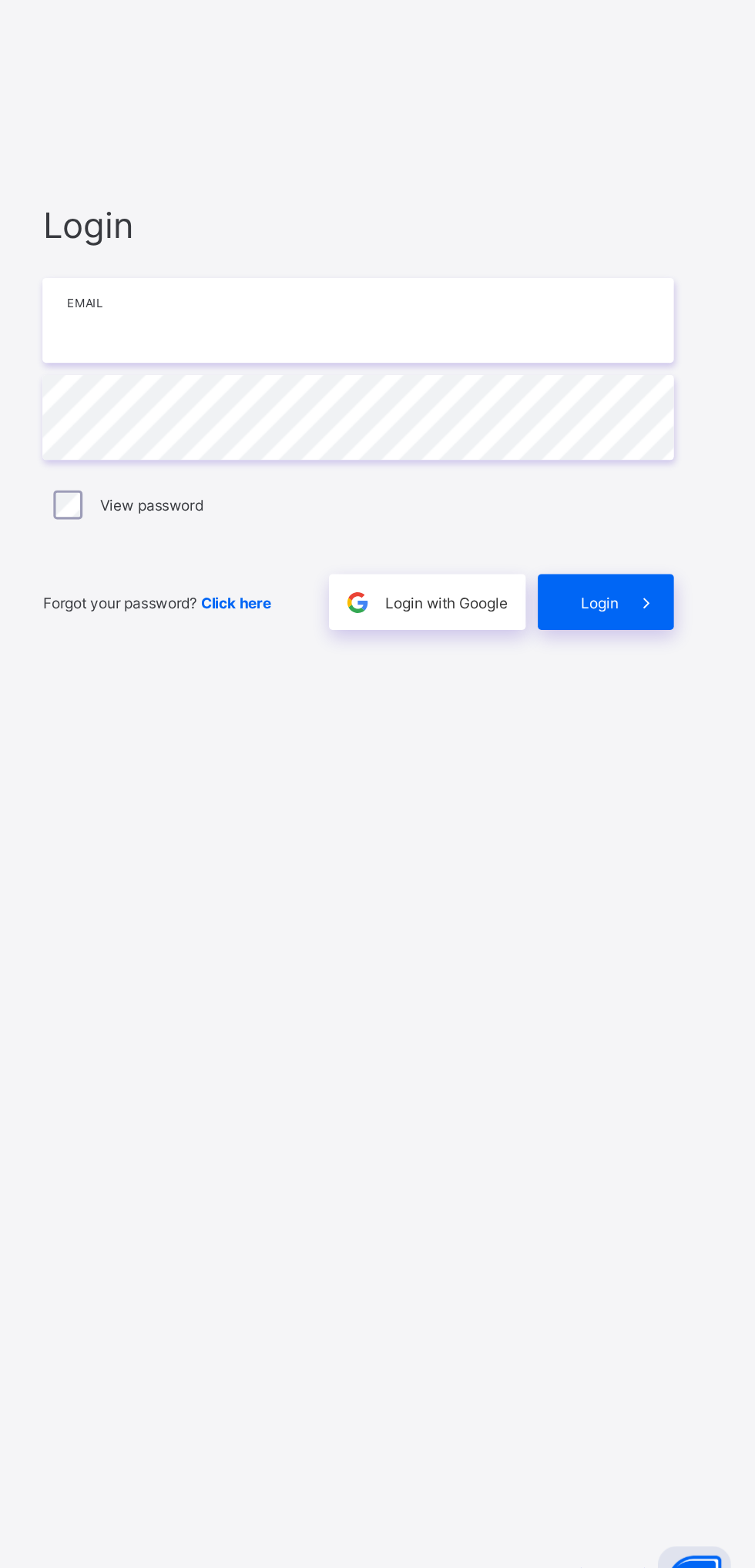
type input "**********"
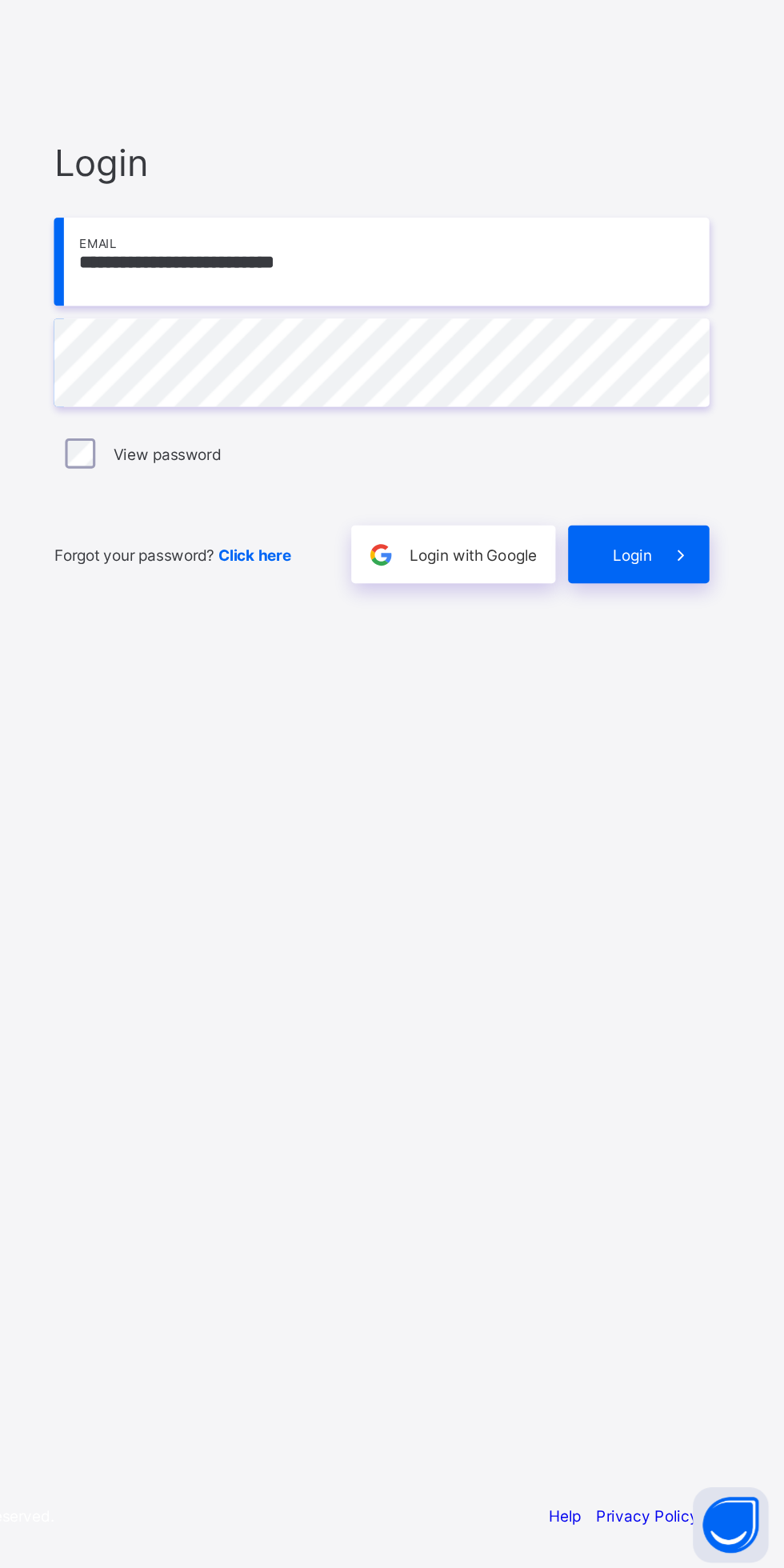
scroll to position [122, 0]
